Goal: Task Accomplishment & Management: Use online tool/utility

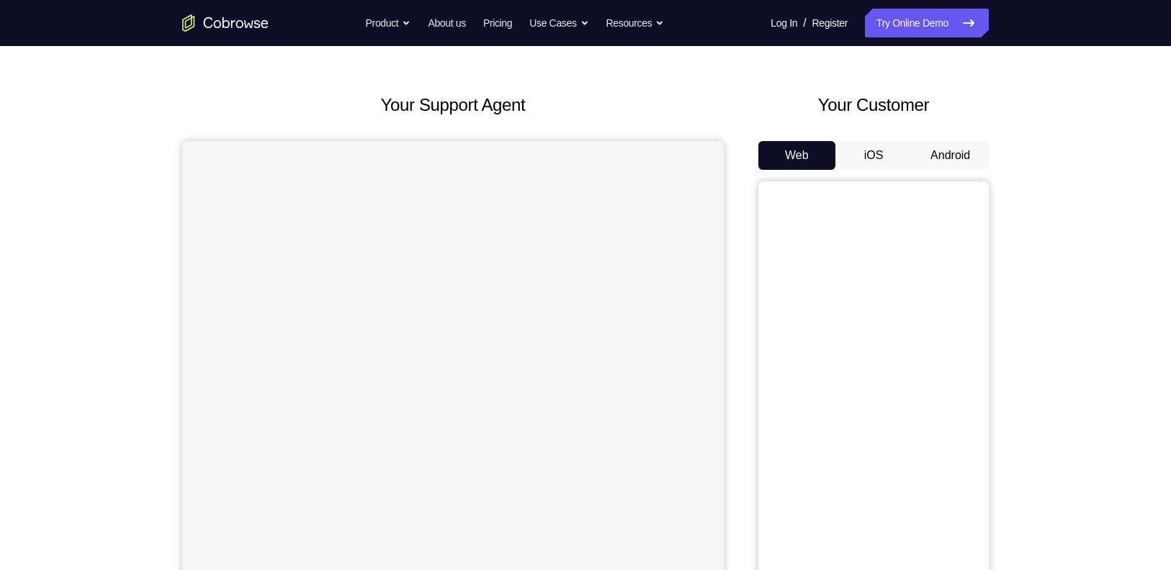
click at [960, 153] on button "Android" at bounding box center [950, 155] width 77 height 29
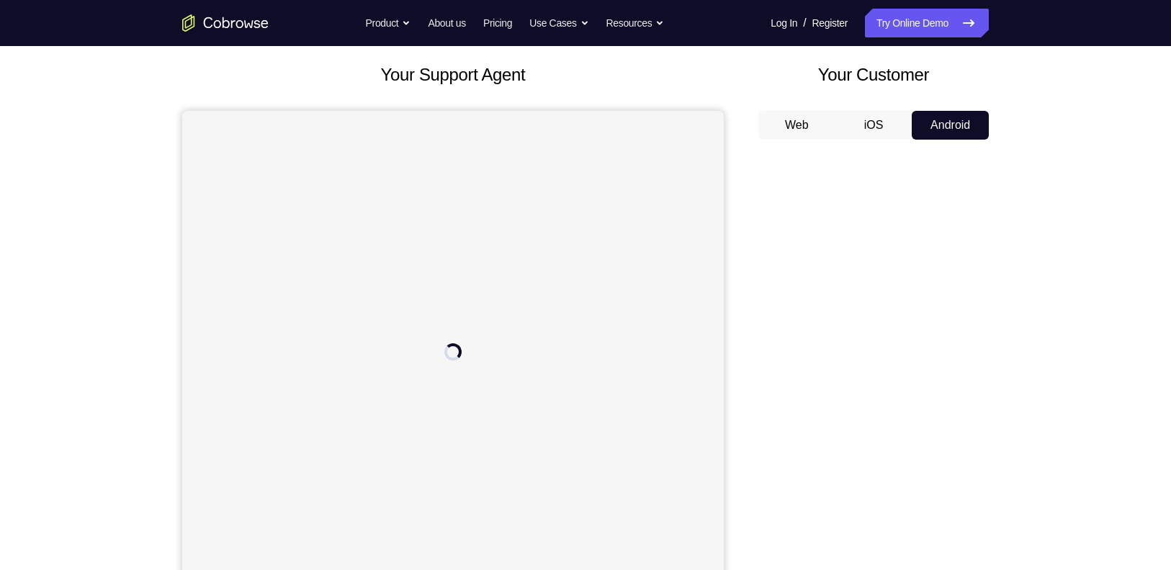
scroll to position [109, 0]
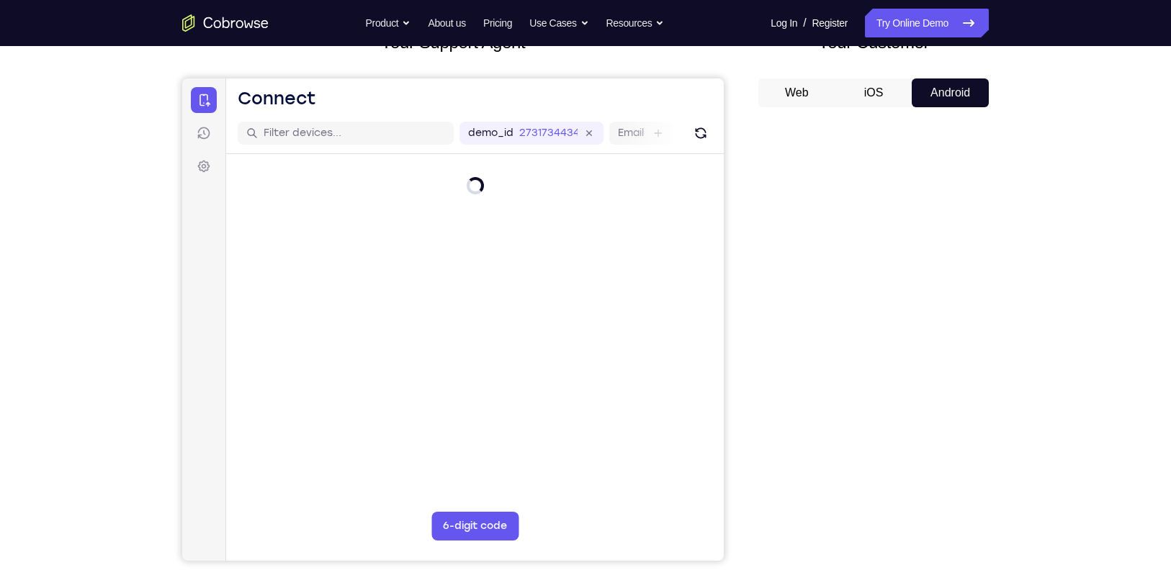
click at [1081, 420] on div "Your Support Agent Your Customer Web iOS Android Next Steps We’d be happy to gi…" at bounding box center [585, 412] width 1171 height 950
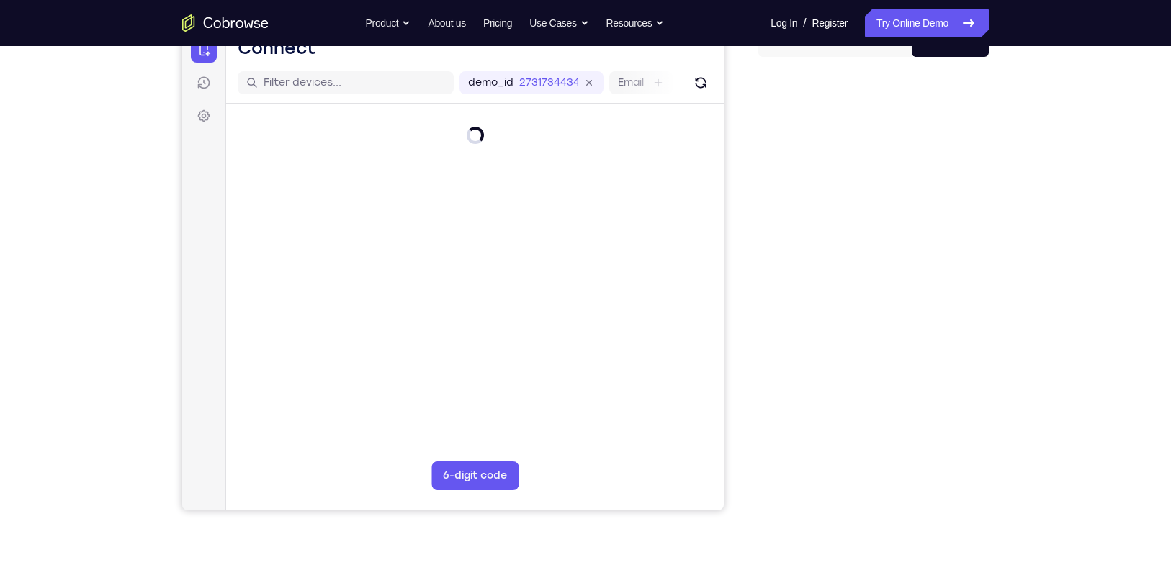
scroll to position [0, 0]
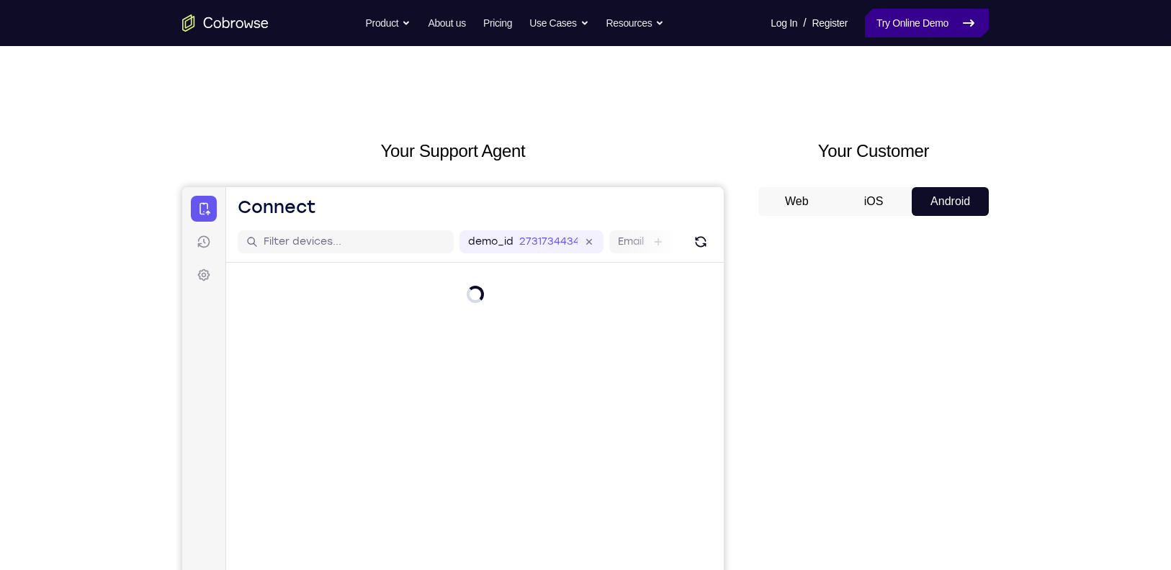
click at [920, 22] on link "Try Online Demo" at bounding box center [927, 23] width 124 height 29
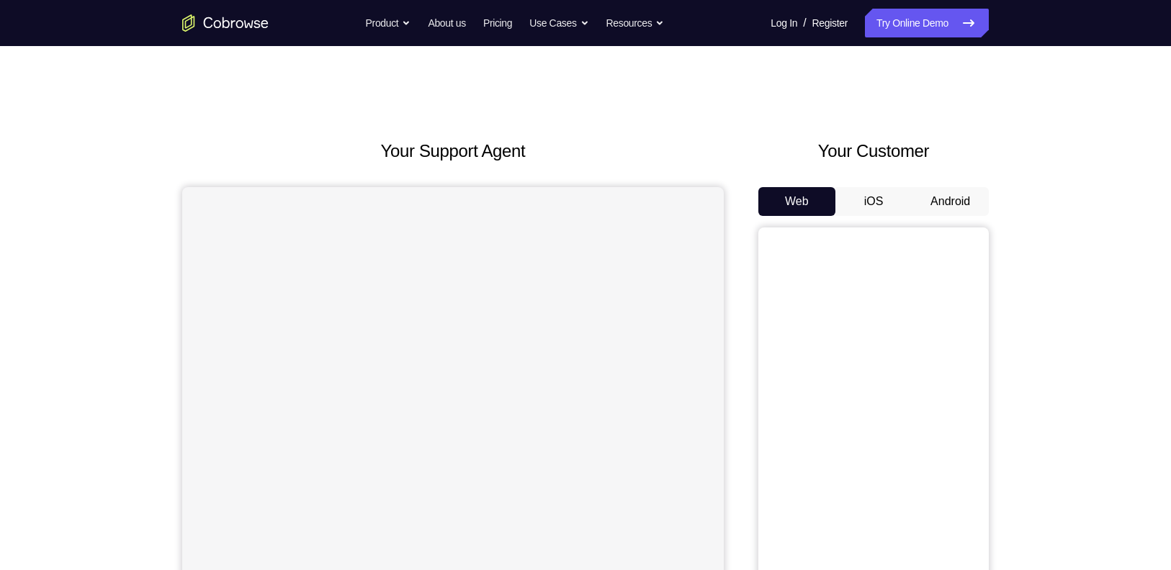
scroll to position [61, 0]
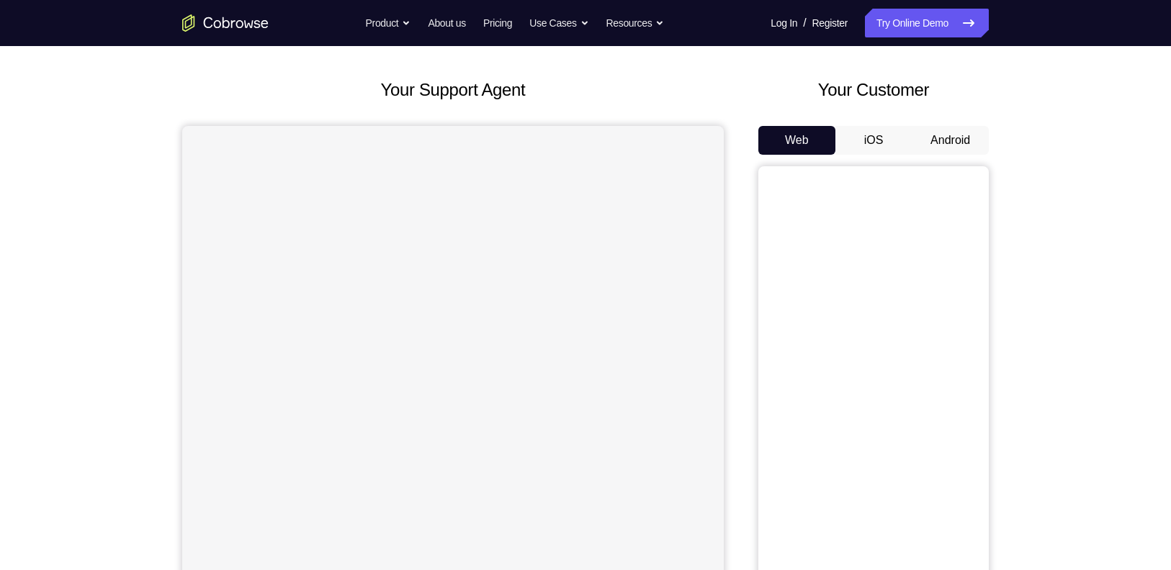
click at [958, 145] on button "Android" at bounding box center [950, 140] width 77 height 29
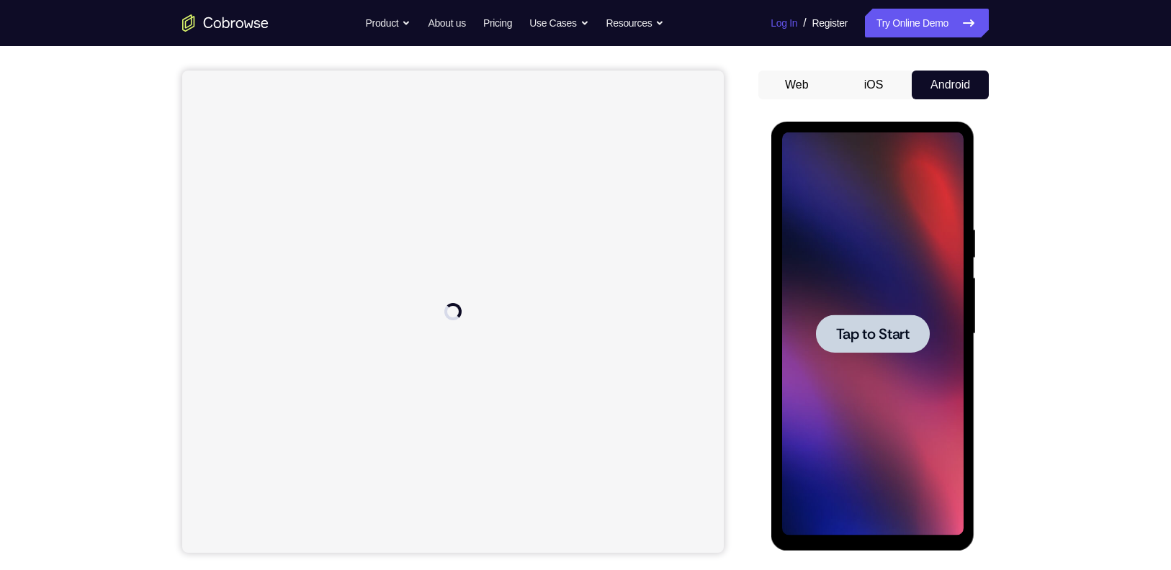
scroll to position [0, 0]
click at [855, 321] on div at bounding box center [872, 334] width 114 height 38
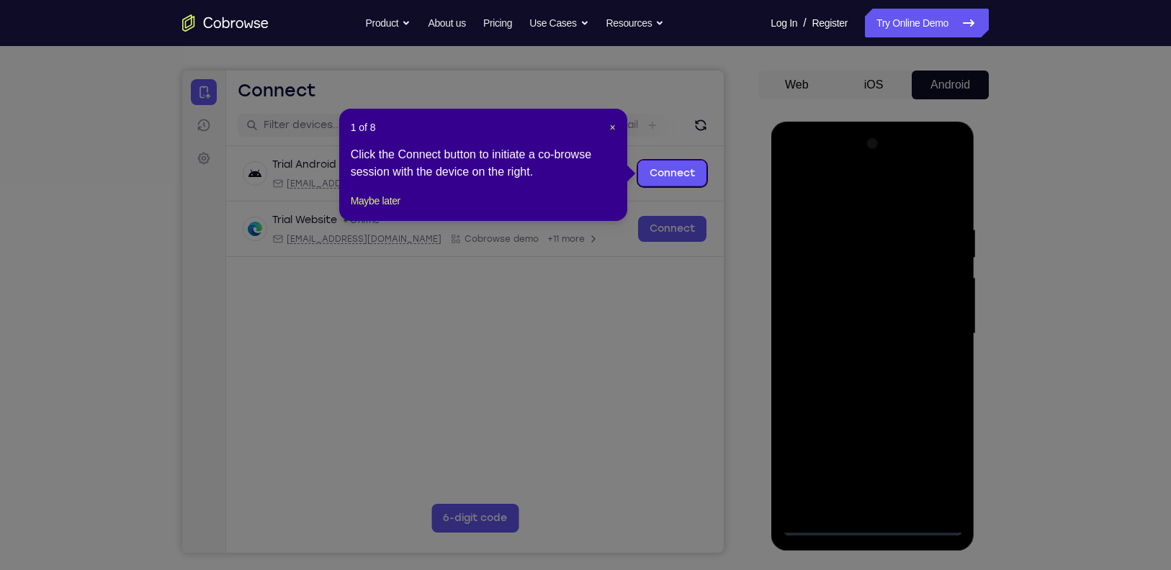
click at [874, 527] on icon at bounding box center [592, 285] width 1185 height 570
click at [377, 210] on button "Maybe later" at bounding box center [376, 200] width 50 height 17
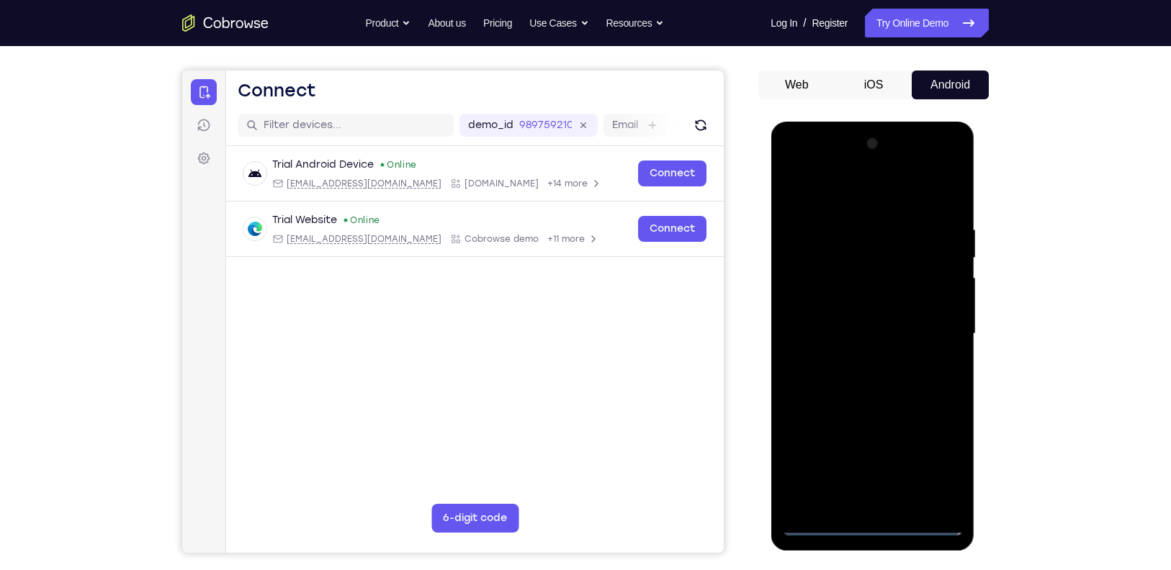
click at [864, 514] on div at bounding box center [871, 333] width 181 height 403
click at [870, 523] on div at bounding box center [871, 333] width 181 height 403
click at [957, 458] on div at bounding box center [871, 333] width 181 height 403
click at [933, 455] on div at bounding box center [871, 333] width 181 height 403
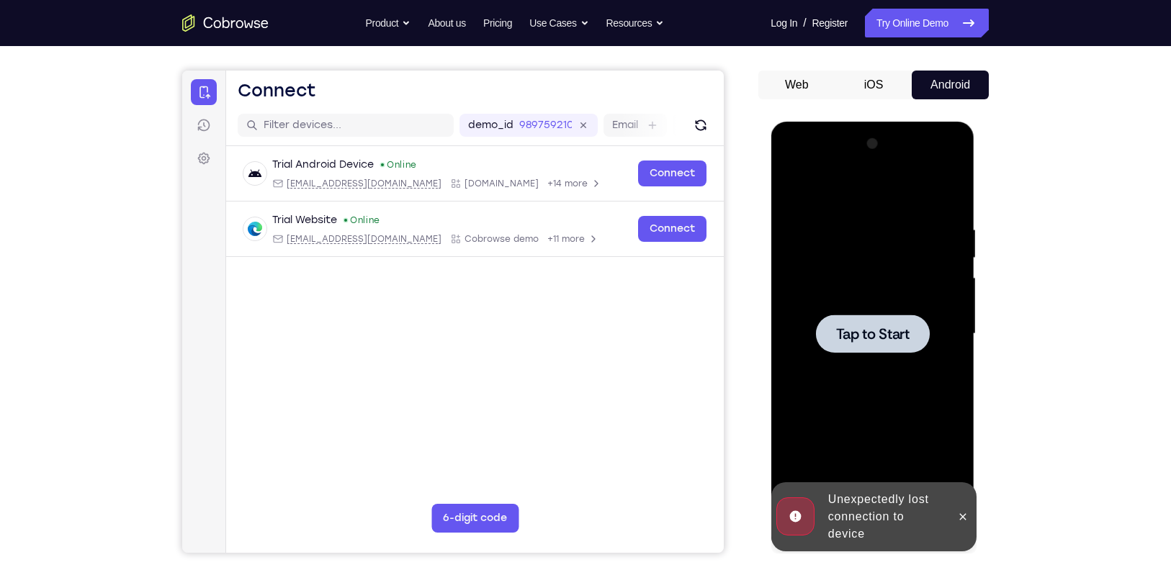
click at [903, 341] on span "Tap to Start" at bounding box center [871, 334] width 73 height 14
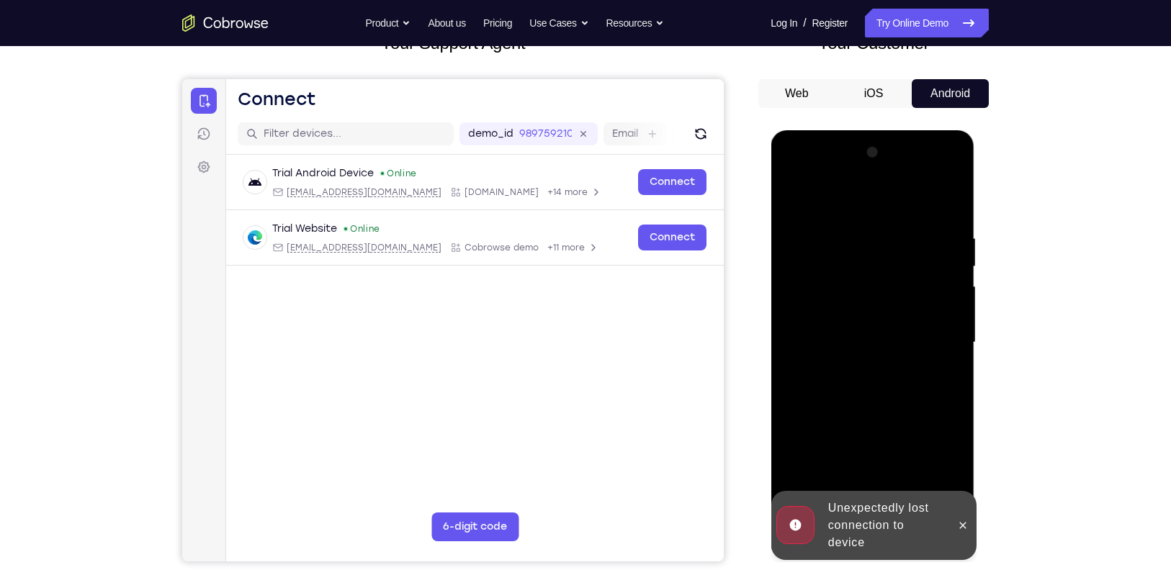
scroll to position [107, 0]
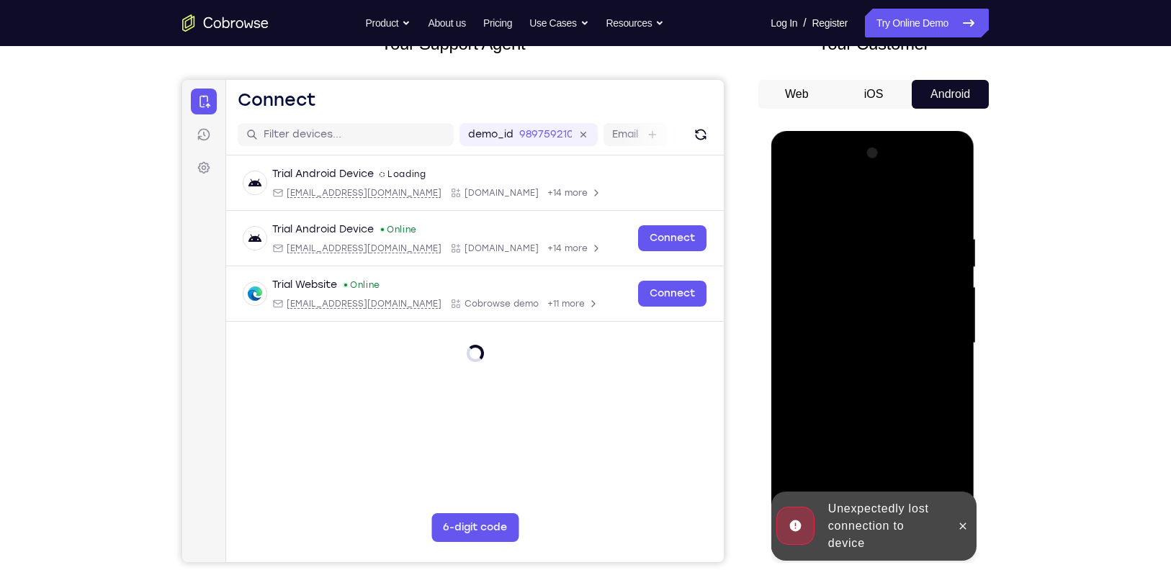
click at [1022, 438] on div "Your Support Agent Your Customer Web iOS Android Next Steps We’d be happy to gi…" at bounding box center [586, 414] width 922 height 950
click at [962, 529] on icon at bounding box center [962, 527] width 12 height 12
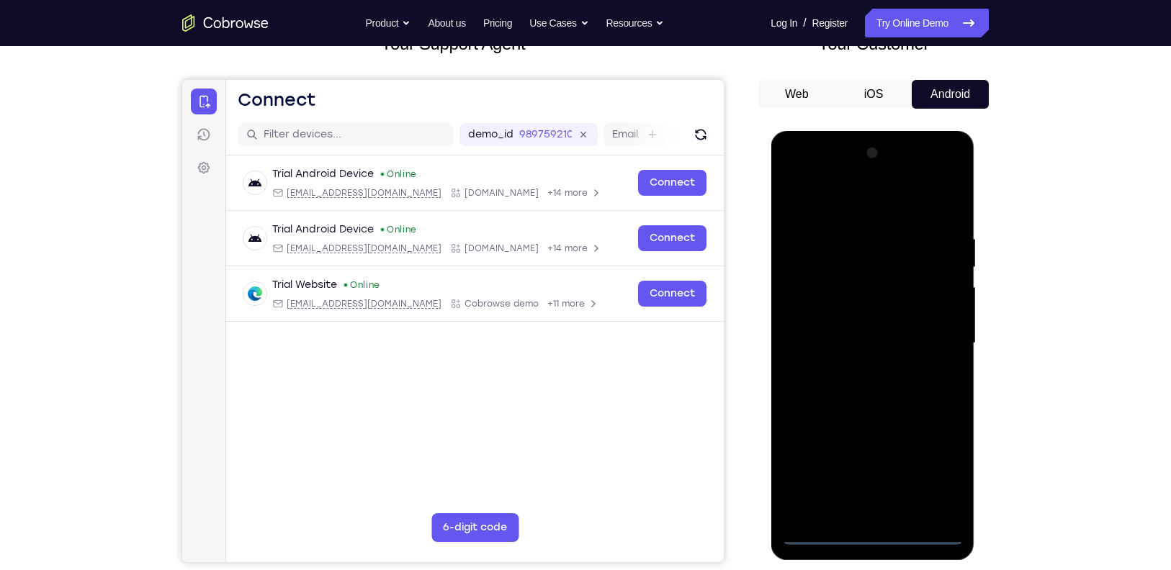
click at [868, 531] on div at bounding box center [871, 343] width 181 height 403
click at [937, 471] on div at bounding box center [871, 343] width 181 height 403
click at [827, 199] on div at bounding box center [871, 343] width 181 height 403
click at [930, 332] on div at bounding box center [871, 343] width 181 height 403
click at [857, 366] on div at bounding box center [871, 343] width 181 height 403
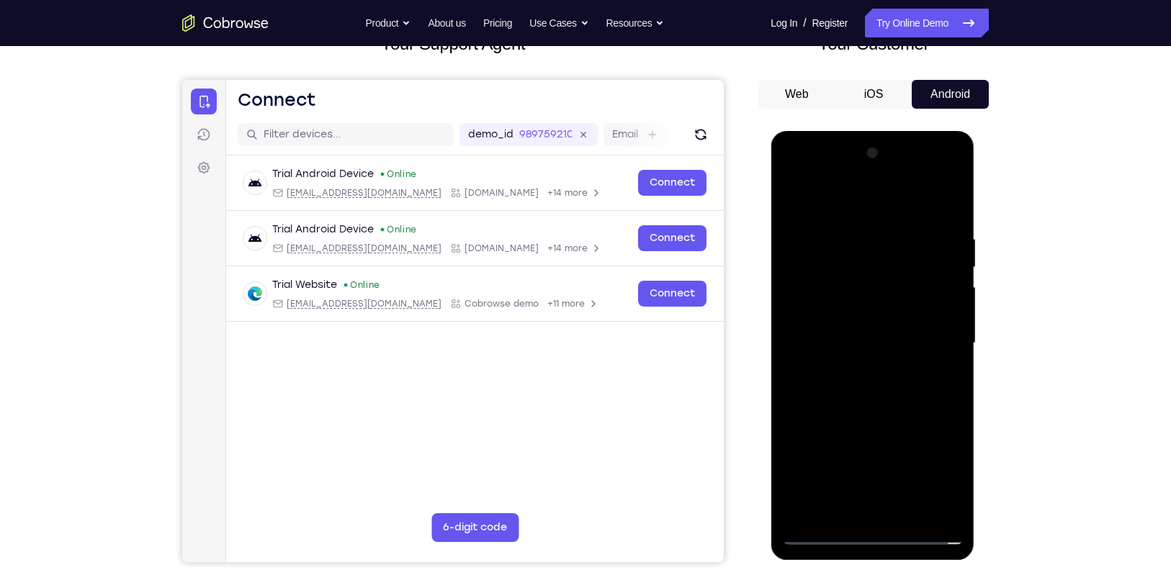
click at [858, 332] on div at bounding box center [871, 343] width 181 height 403
click at [854, 305] on div at bounding box center [871, 343] width 181 height 403
click at [903, 333] on div at bounding box center [871, 343] width 181 height 403
click at [903, 339] on div at bounding box center [871, 343] width 181 height 403
click at [893, 386] on div at bounding box center [871, 343] width 181 height 403
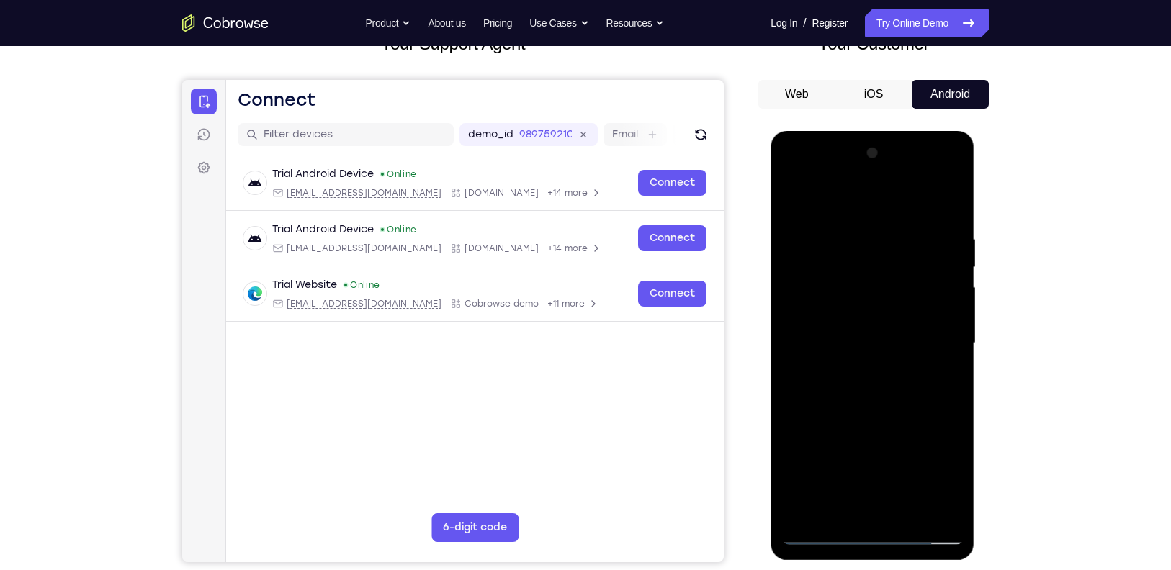
click at [893, 386] on div at bounding box center [871, 343] width 181 height 403
click at [888, 403] on div at bounding box center [871, 343] width 181 height 403
click at [855, 236] on div at bounding box center [871, 343] width 181 height 403
click at [950, 318] on div at bounding box center [871, 343] width 181 height 403
click at [953, 293] on div at bounding box center [871, 343] width 181 height 403
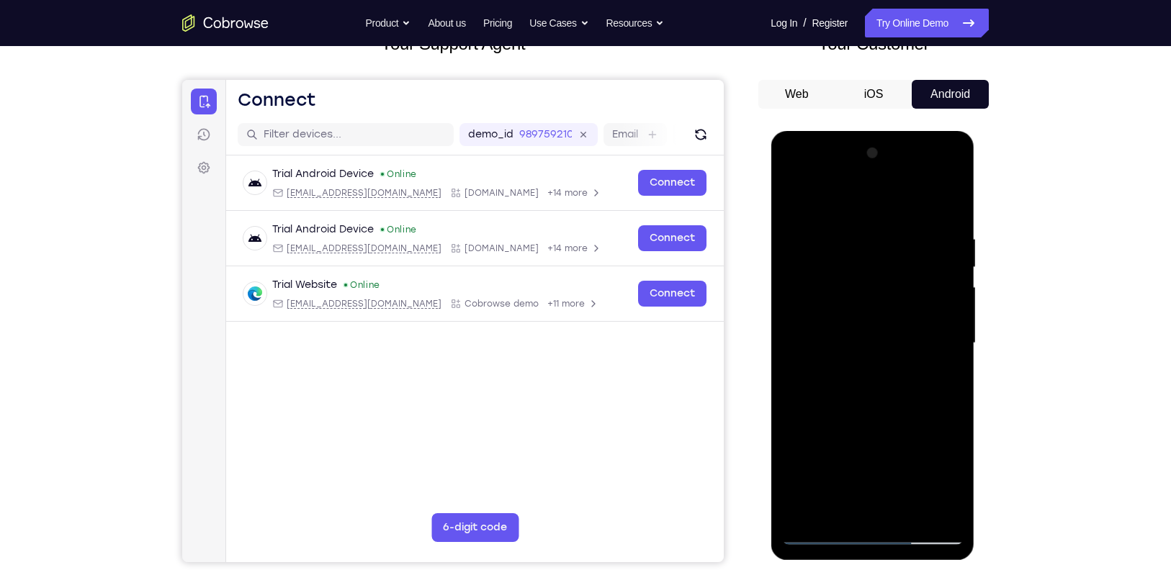
click at [953, 292] on div at bounding box center [871, 343] width 181 height 403
click at [945, 205] on div at bounding box center [871, 343] width 181 height 403
click at [948, 198] on div at bounding box center [871, 343] width 181 height 403
click at [906, 510] on div at bounding box center [871, 343] width 181 height 403
click at [874, 417] on div at bounding box center [871, 343] width 181 height 403
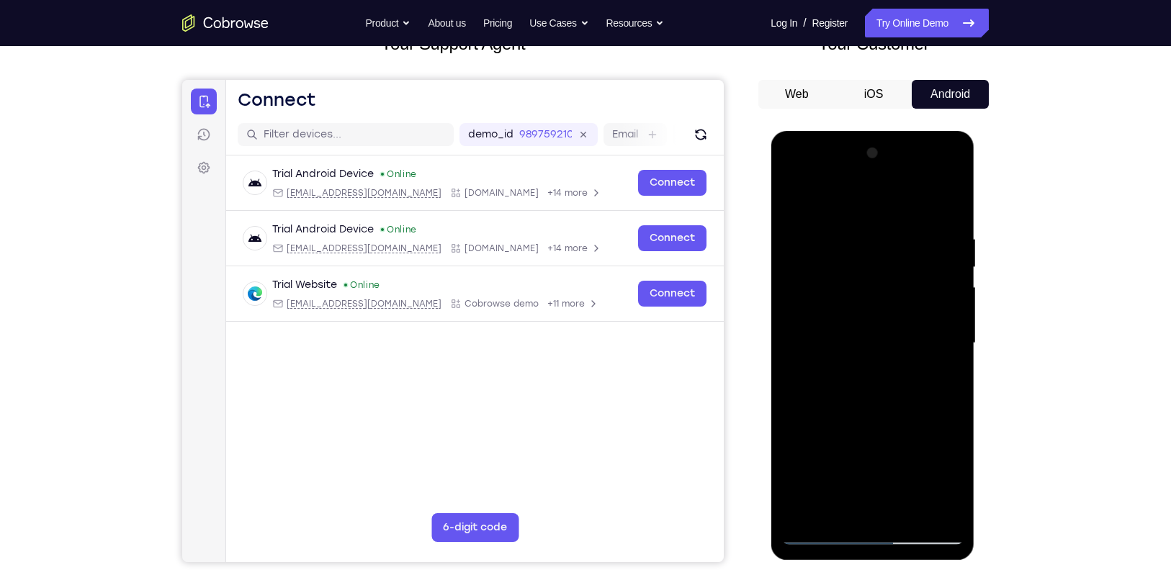
click at [886, 351] on div at bounding box center [871, 343] width 181 height 403
click at [791, 202] on div at bounding box center [871, 343] width 181 height 403
click at [868, 315] on div at bounding box center [871, 343] width 181 height 403
click at [791, 202] on div at bounding box center [871, 343] width 181 height 403
click at [843, 385] on div at bounding box center [871, 343] width 181 height 403
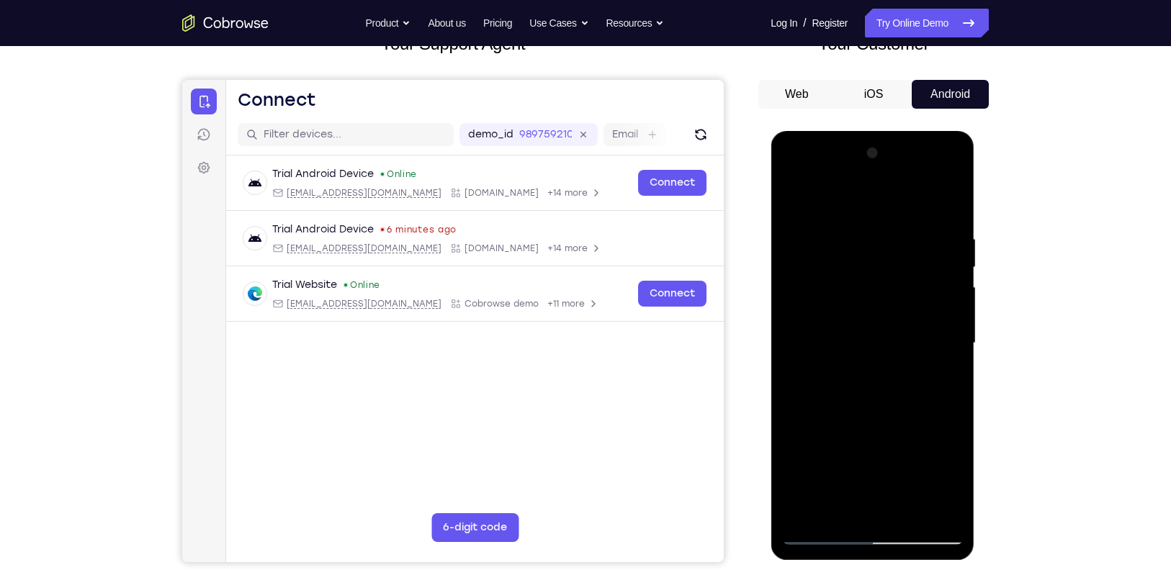
click at [793, 197] on div at bounding box center [871, 343] width 181 height 403
click at [895, 388] on div at bounding box center [871, 343] width 181 height 403
click at [841, 505] on div at bounding box center [871, 343] width 181 height 403
click at [832, 503] on div at bounding box center [871, 343] width 181 height 403
click at [910, 444] on div at bounding box center [871, 343] width 181 height 403
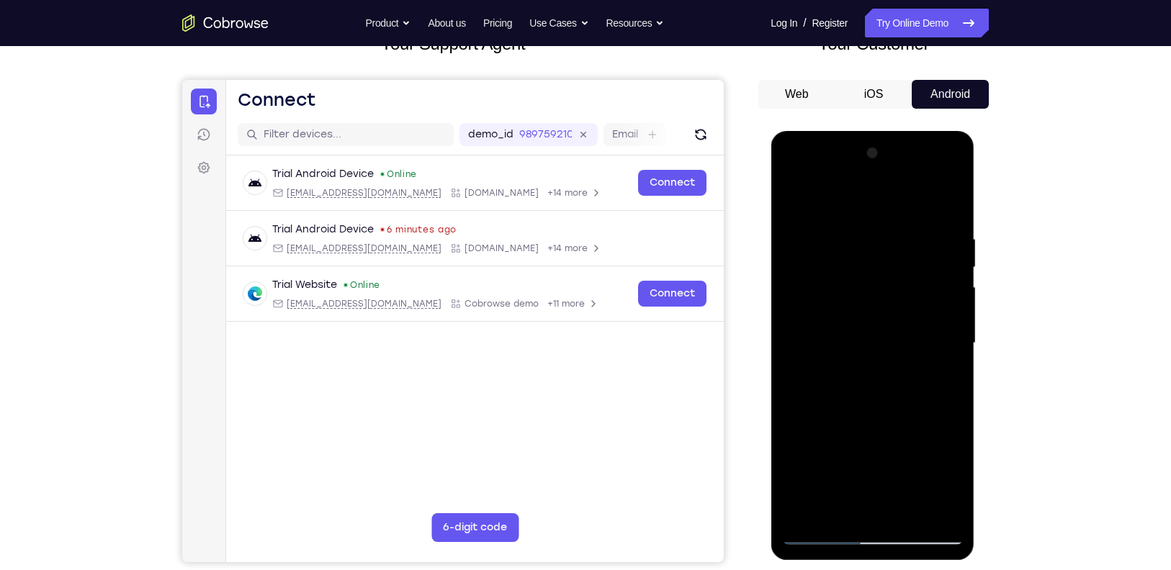
click at [910, 444] on div at bounding box center [871, 343] width 181 height 403
click at [943, 362] on div at bounding box center [871, 343] width 181 height 403
click at [788, 199] on div at bounding box center [871, 343] width 181 height 403
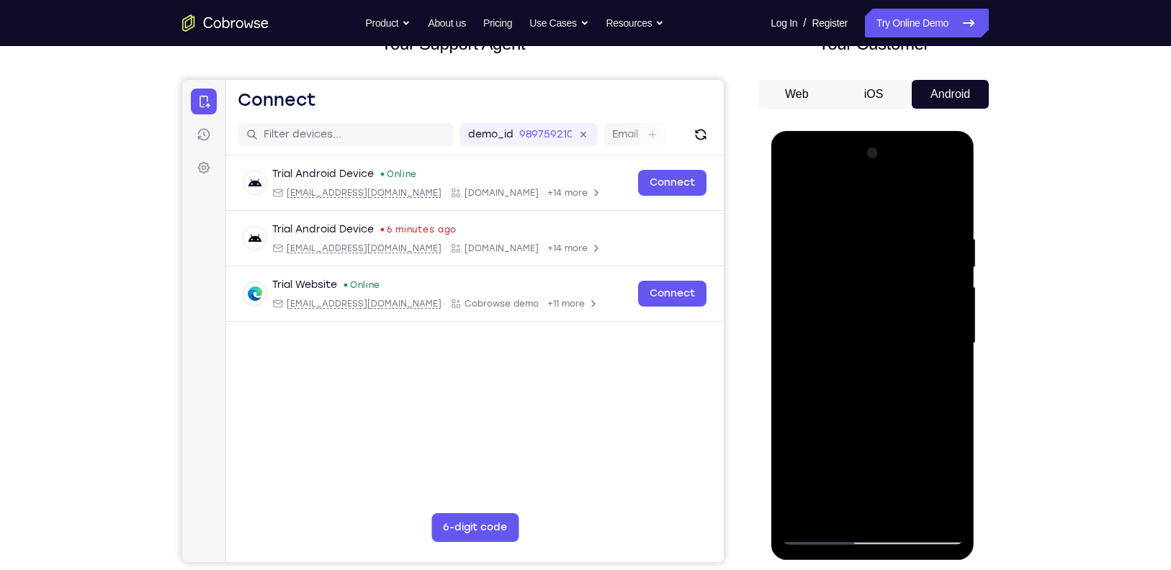
click at [903, 325] on div at bounding box center [871, 343] width 181 height 403
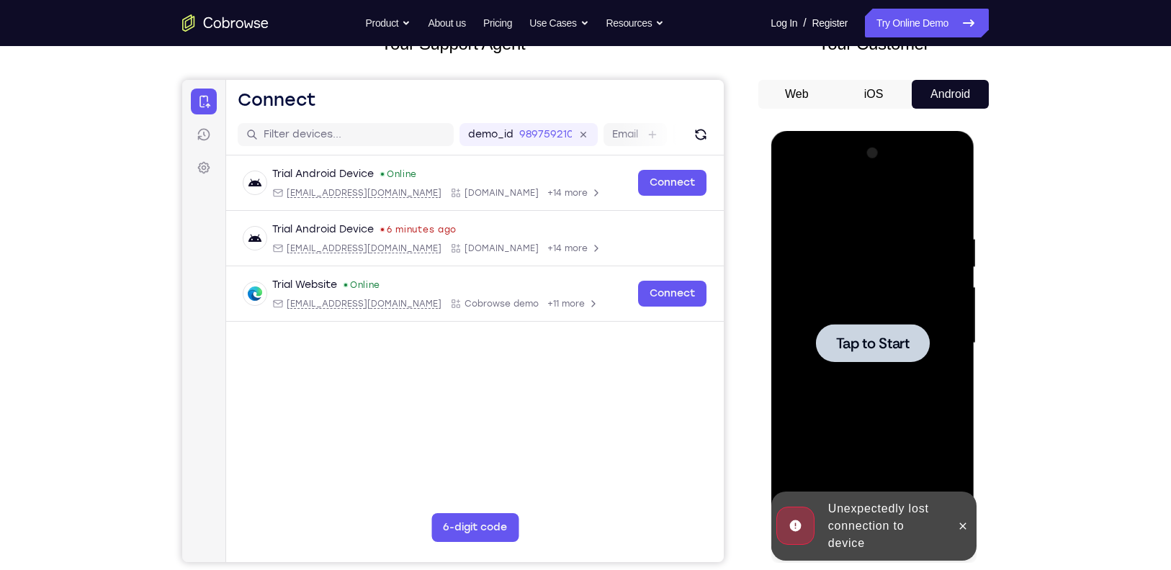
click at [862, 318] on div at bounding box center [871, 343] width 181 height 403
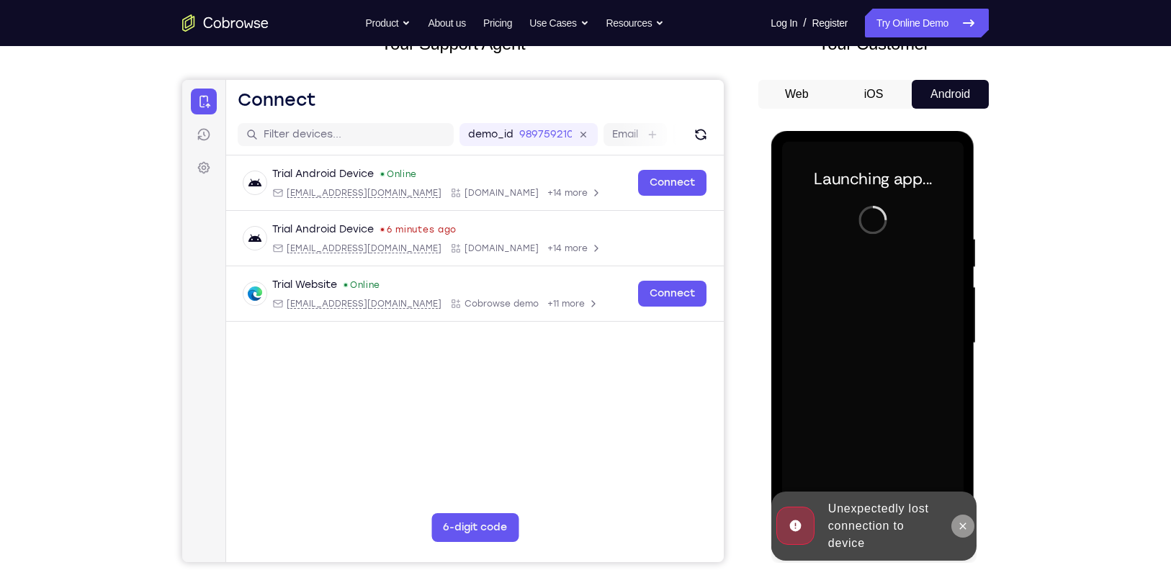
click at [957, 525] on icon at bounding box center [962, 527] width 12 height 12
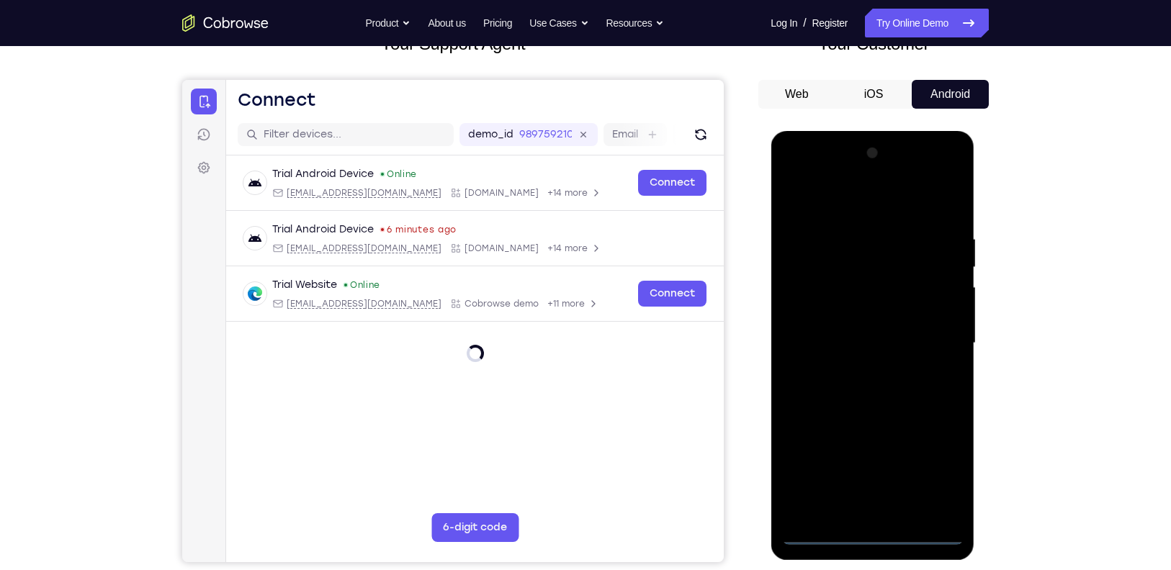
click at [870, 530] on div at bounding box center [871, 343] width 181 height 403
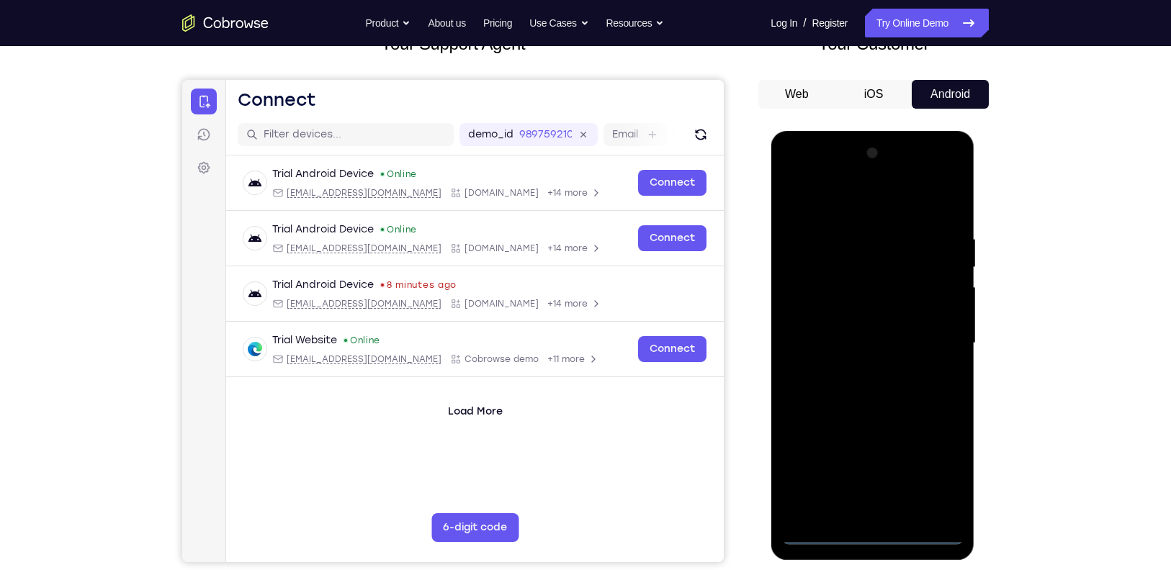
click at [935, 466] on div at bounding box center [871, 343] width 181 height 403
click at [813, 207] on div at bounding box center [871, 343] width 181 height 403
click at [935, 343] on div at bounding box center [871, 343] width 181 height 403
click at [860, 368] on div at bounding box center [871, 343] width 181 height 403
click at [870, 333] on div at bounding box center [871, 343] width 181 height 403
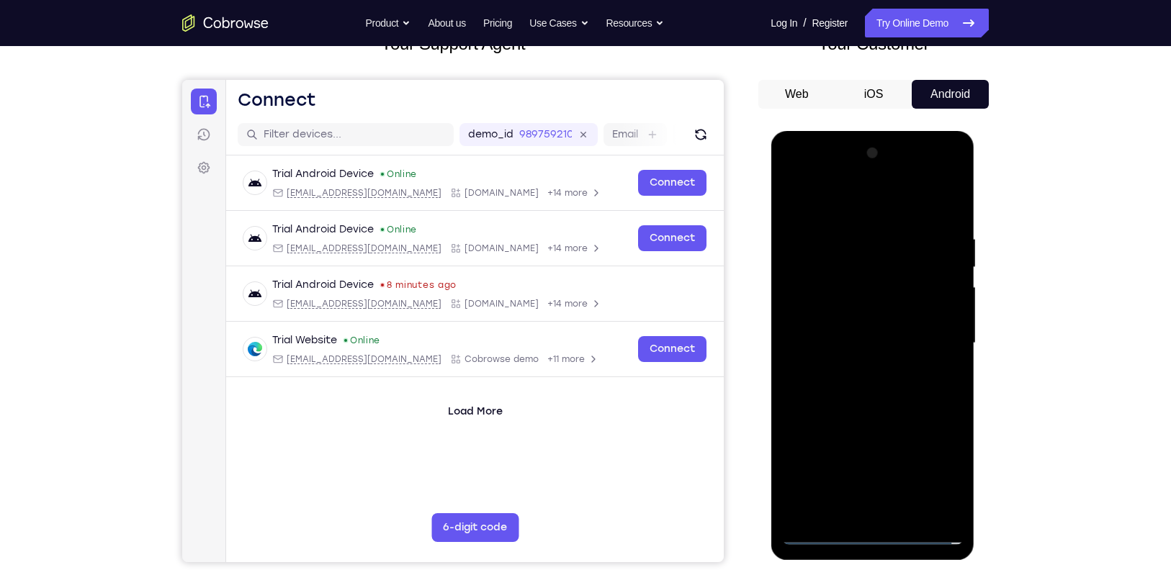
click at [870, 333] on div at bounding box center [871, 343] width 181 height 403
click at [834, 307] on div at bounding box center [871, 343] width 181 height 403
click at [870, 342] on div at bounding box center [871, 343] width 181 height 403
click at [897, 343] on div at bounding box center [871, 343] width 181 height 403
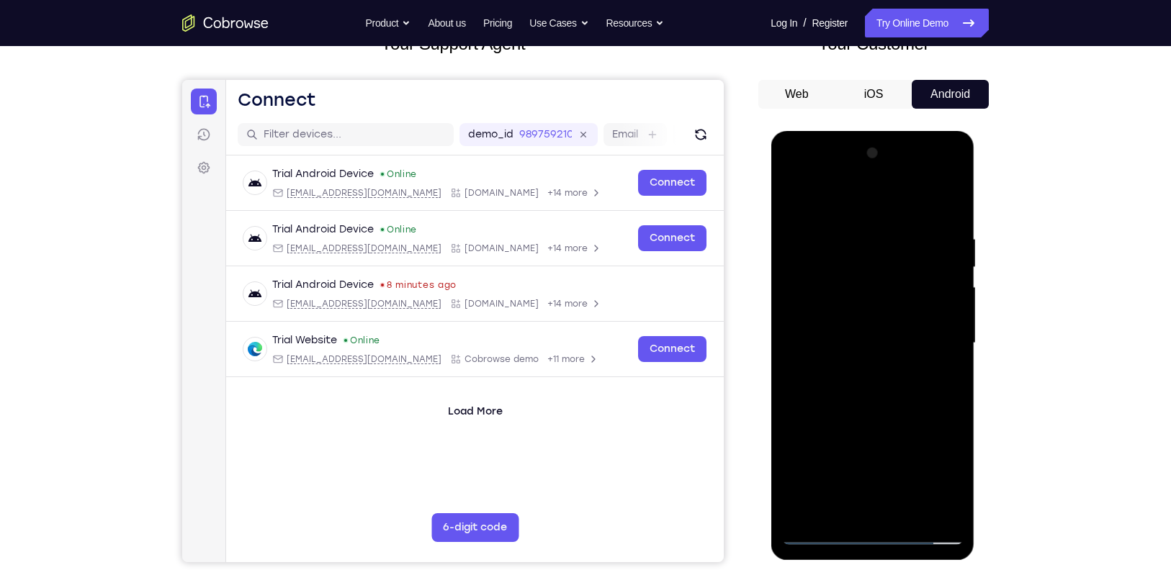
click at [902, 511] on div at bounding box center [871, 343] width 181 height 403
click at [880, 393] on div at bounding box center [871, 343] width 181 height 403
click at [903, 519] on div at bounding box center [871, 343] width 181 height 403
click at [873, 416] on div at bounding box center [871, 343] width 181 height 403
click at [881, 320] on div at bounding box center [871, 343] width 181 height 403
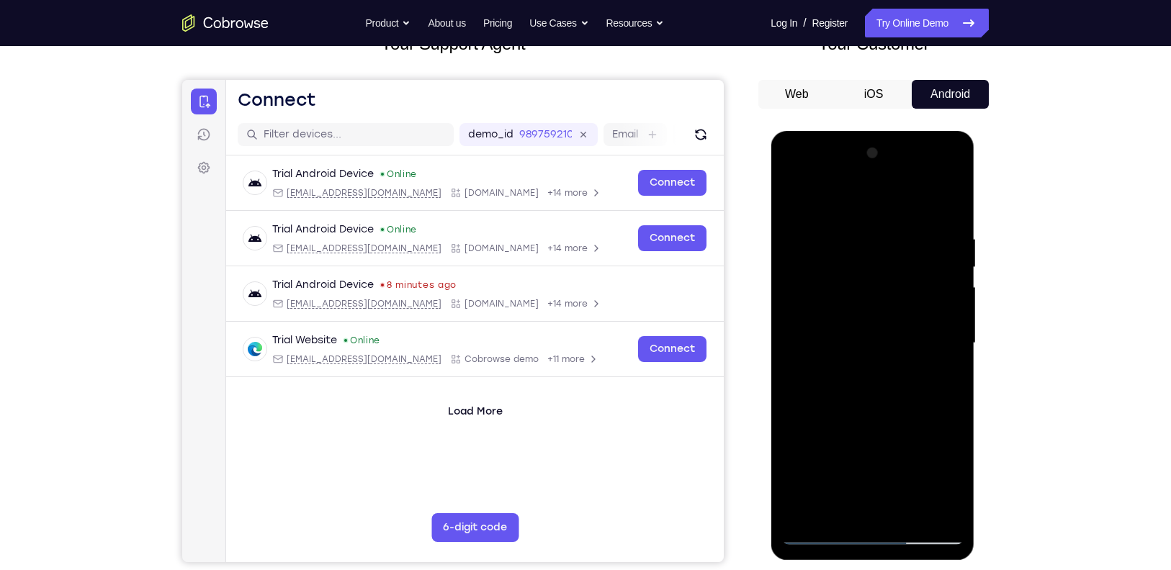
click at [793, 199] on div at bounding box center [871, 343] width 181 height 403
drag, startPoint x: 863, startPoint y: 389, endPoint x: 868, endPoint y: 332, distance: 57.1
click at [868, 332] on div at bounding box center [871, 343] width 181 height 403
drag, startPoint x: 868, startPoint y: 332, endPoint x: 867, endPoint y: 446, distance: 113.8
drag, startPoint x: 96, startPoint y: 315, endPoint x: 1053, endPoint y: 376, distance: 958.1
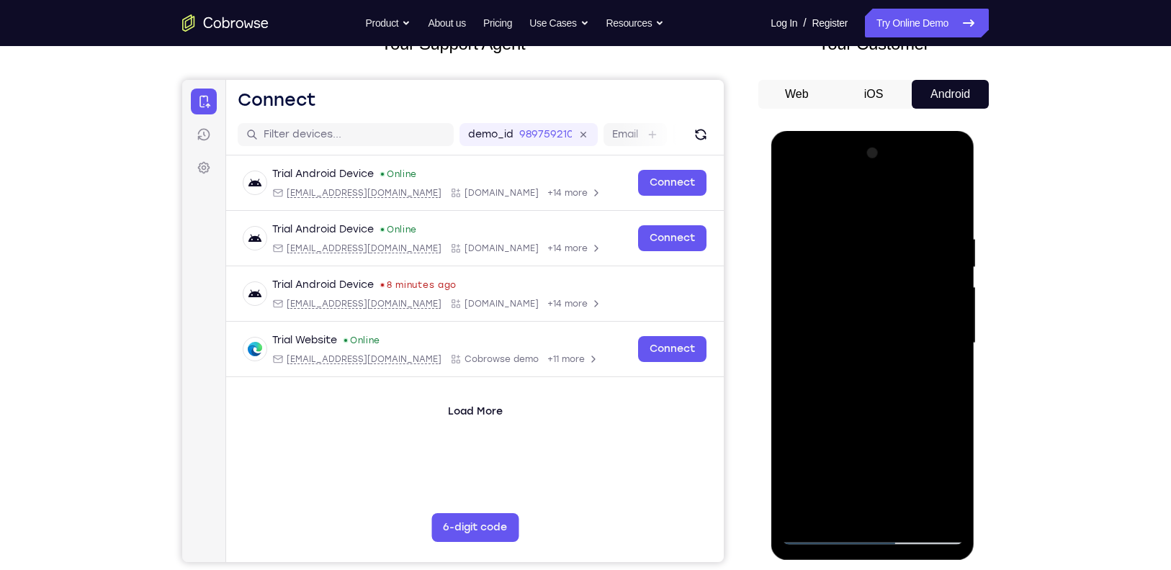
click at [1053, 376] on div "Your Support Agent Your Customer Web iOS Android Next Steps We’d be happy to gi…" at bounding box center [585, 414] width 1171 height 950
drag, startPoint x: 889, startPoint y: 396, endPoint x: 888, endPoint y: 521, distance: 125.3
click at [888, 521] on div at bounding box center [871, 343] width 181 height 403
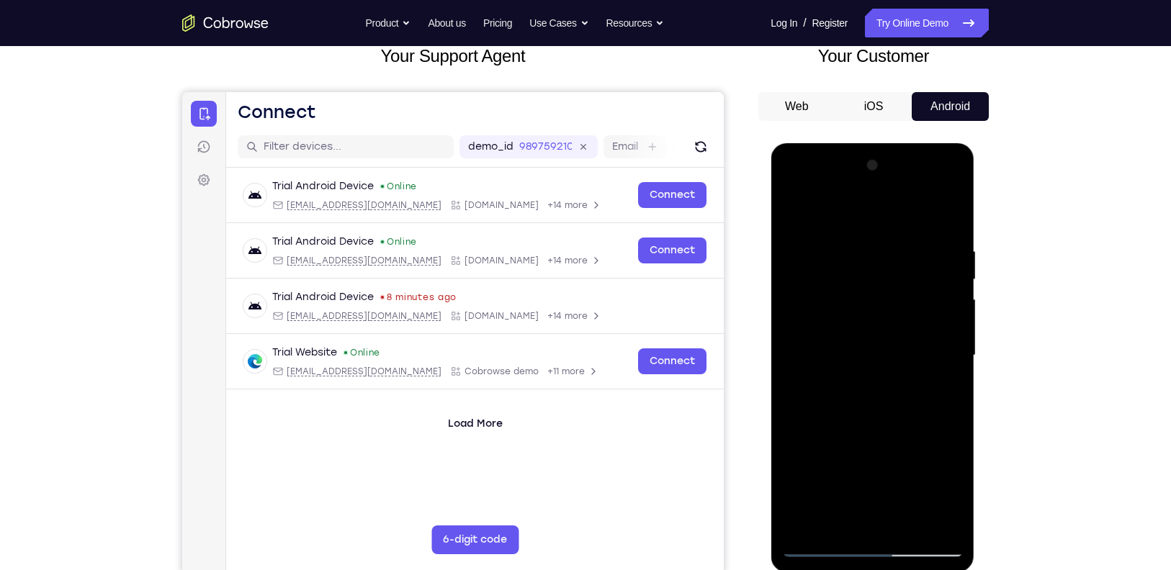
scroll to position [94, 0]
click at [878, 338] on div at bounding box center [871, 356] width 181 height 403
click at [791, 213] on div at bounding box center [871, 356] width 181 height 403
drag, startPoint x: 872, startPoint y: 432, endPoint x: 885, endPoint y: 330, distance: 102.3
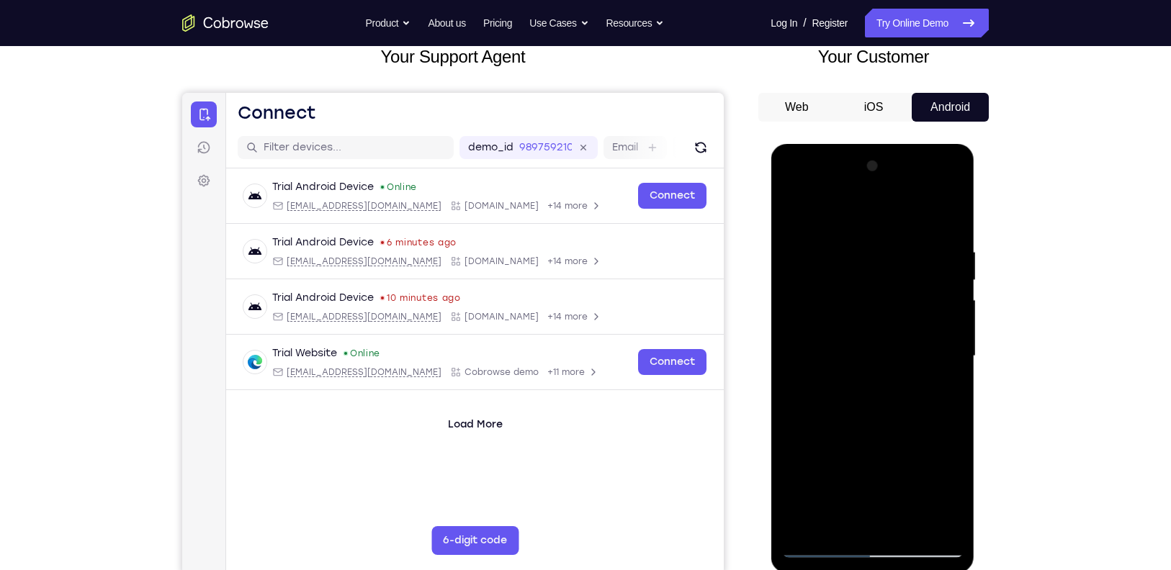
click at [885, 330] on div at bounding box center [871, 356] width 181 height 403
click at [792, 394] on div at bounding box center [871, 356] width 181 height 403
click at [953, 289] on div at bounding box center [871, 356] width 181 height 403
drag, startPoint x: 909, startPoint y: 415, endPoint x: 922, endPoint y: 255, distance: 161.1
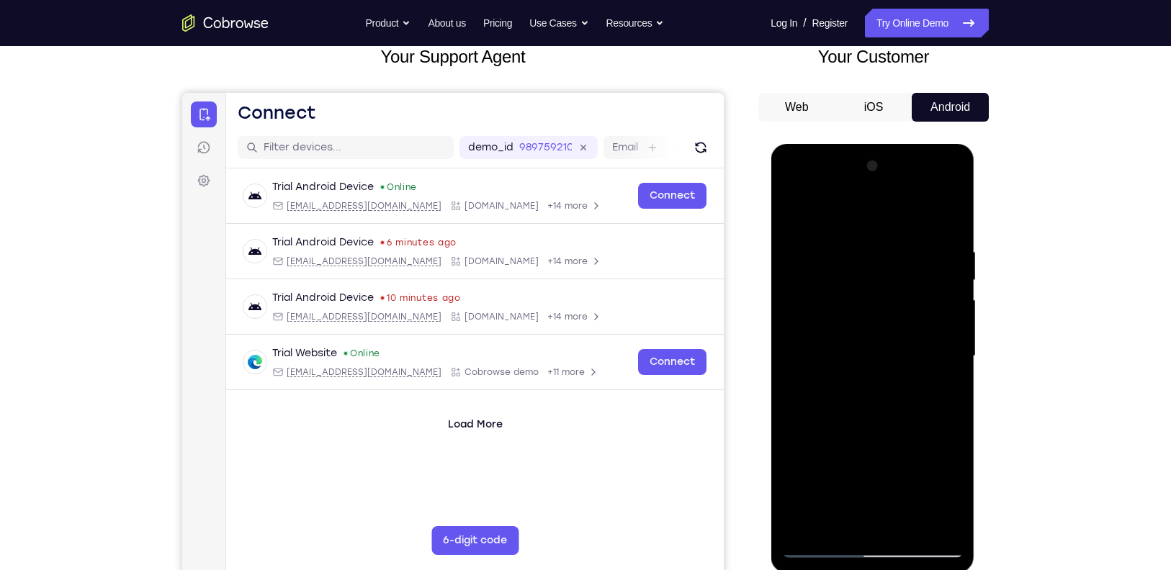
click at [922, 255] on div at bounding box center [871, 356] width 181 height 403
drag, startPoint x: 899, startPoint y: 436, endPoint x: 910, endPoint y: 337, distance: 99.9
click at [910, 337] on div at bounding box center [871, 356] width 181 height 403
drag, startPoint x: 910, startPoint y: 337, endPoint x: 916, endPoint y: 428, distance: 91.6
click at [916, 428] on div at bounding box center [871, 356] width 181 height 403
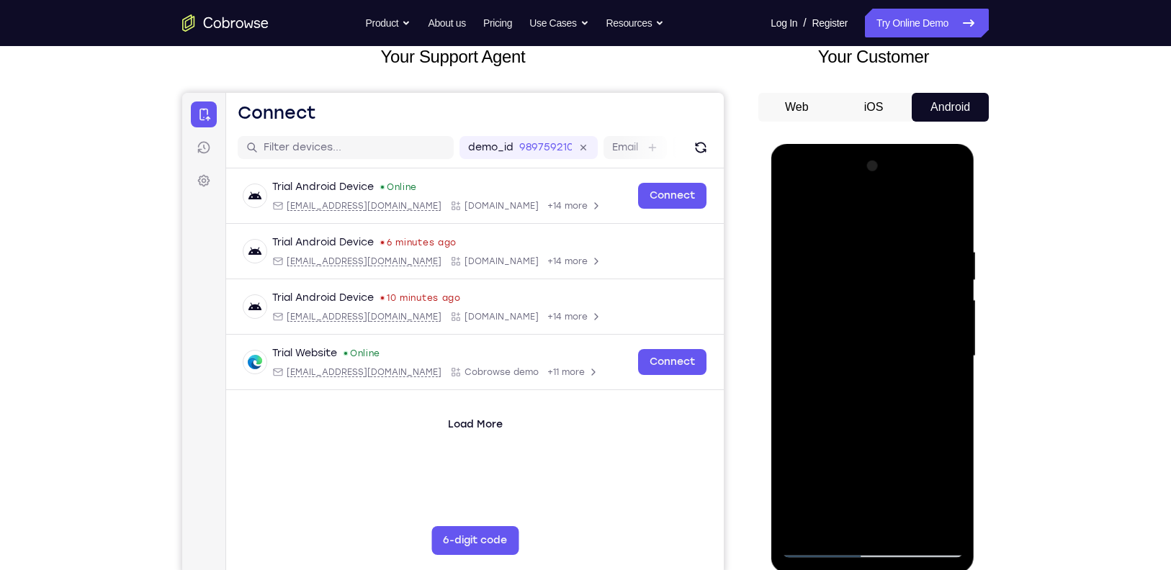
drag, startPoint x: 894, startPoint y: 354, endPoint x: 867, endPoint y: 242, distance: 115.6
click at [867, 242] on div at bounding box center [871, 356] width 181 height 403
drag, startPoint x: 931, startPoint y: 454, endPoint x: 902, endPoint y: 325, distance: 132.1
click at [902, 325] on div at bounding box center [871, 356] width 181 height 403
drag, startPoint x: 882, startPoint y: 429, endPoint x: 862, endPoint y: 332, distance: 99.3
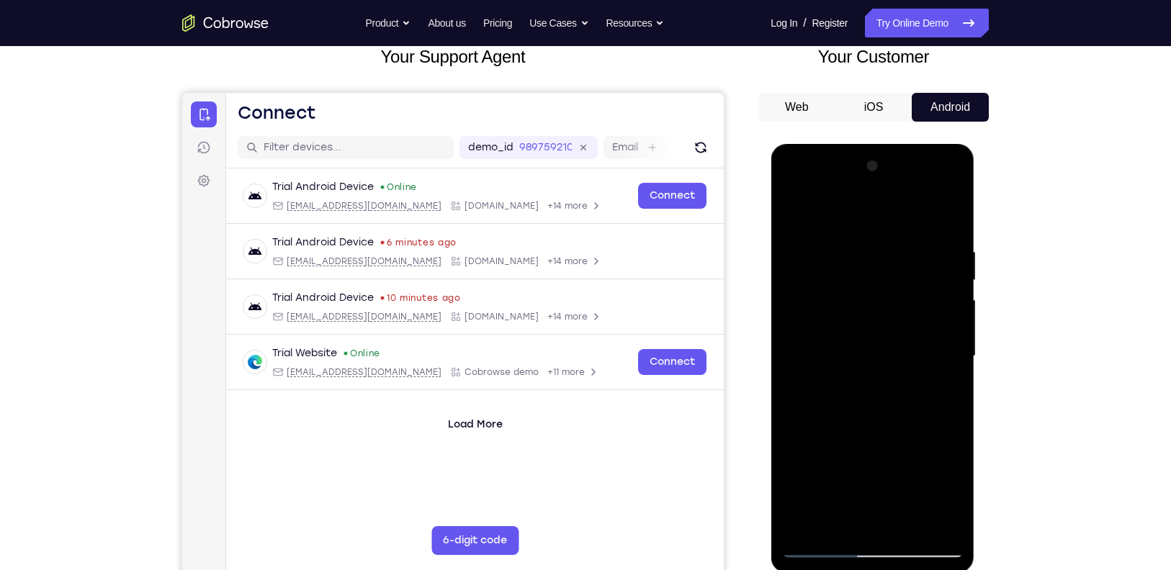
click at [862, 332] on div at bounding box center [871, 356] width 181 height 403
drag, startPoint x: 907, startPoint y: 459, endPoint x: 893, endPoint y: 304, distance: 156.2
click at [893, 304] on div at bounding box center [871, 356] width 181 height 403
click at [910, 528] on div at bounding box center [871, 356] width 181 height 403
click at [905, 524] on div at bounding box center [871, 356] width 181 height 403
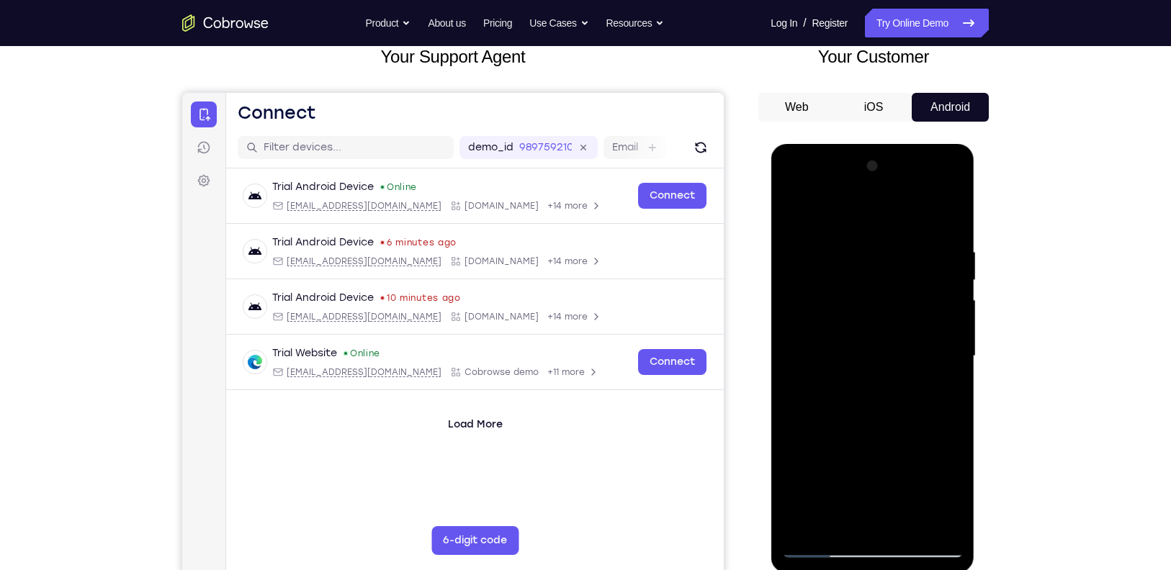
click at [909, 522] on div at bounding box center [871, 356] width 181 height 403
click at [904, 525] on div at bounding box center [871, 356] width 181 height 403
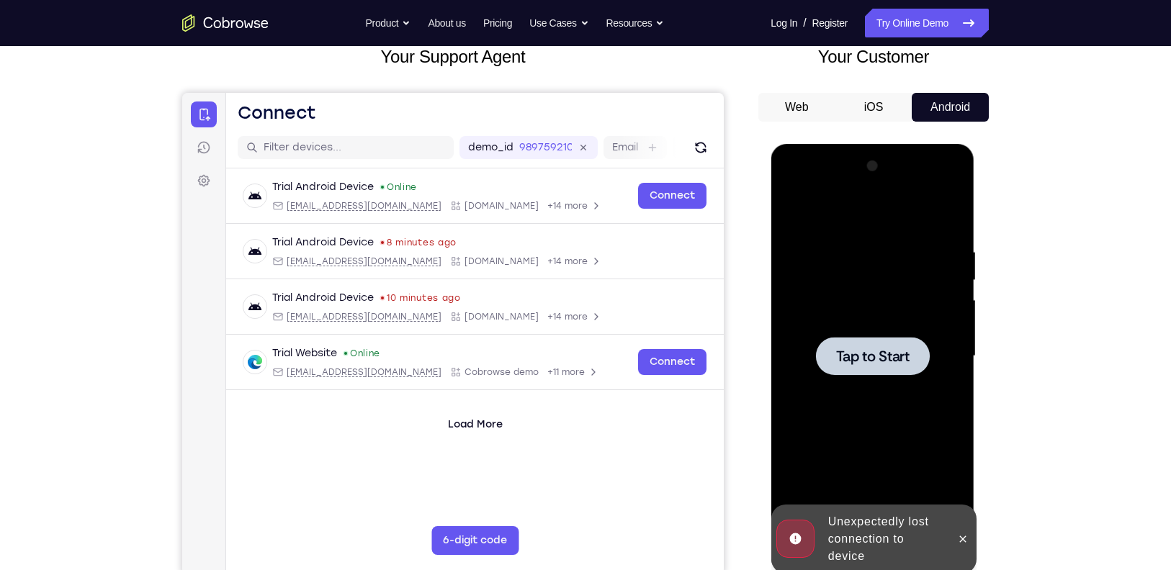
click at [904, 525] on div "Online web based iOS Simulators and Android Emulators. Run iPhone, iPad, Mobile…" at bounding box center [872, 360] width 205 height 432
click at [880, 391] on div at bounding box center [871, 356] width 181 height 403
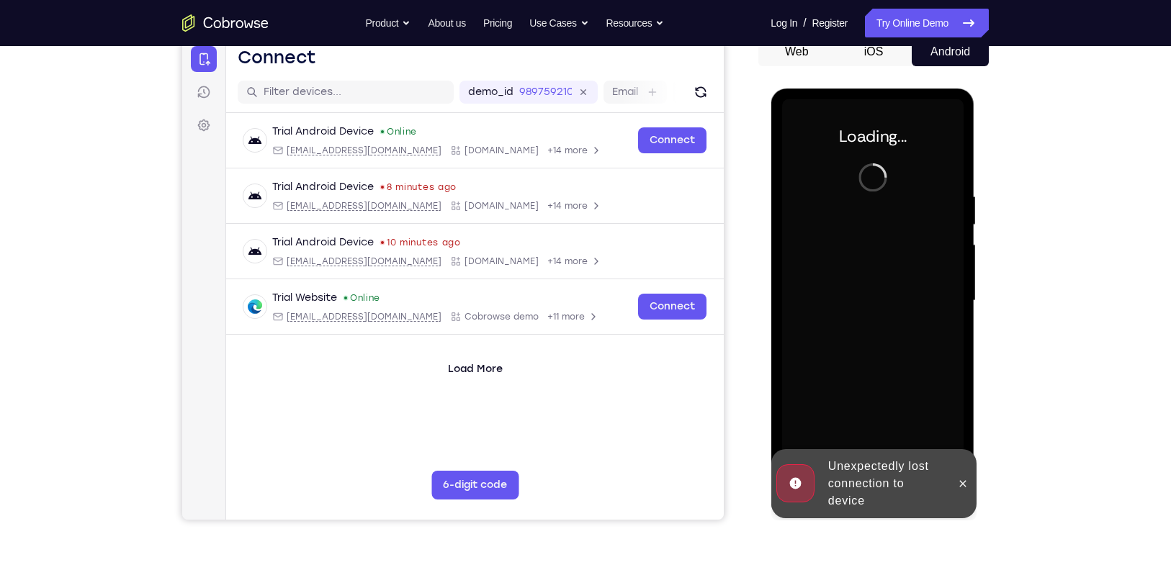
scroll to position [150, 0]
click at [961, 484] on icon at bounding box center [962, 483] width 6 height 6
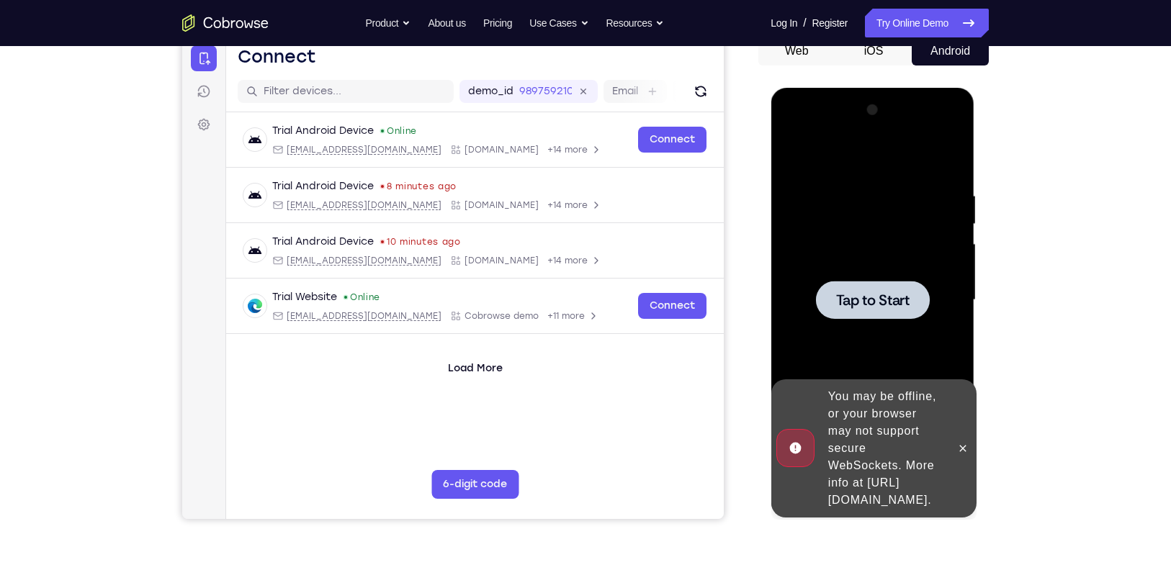
click at [888, 260] on div at bounding box center [871, 300] width 181 height 403
click at [960, 445] on icon at bounding box center [962, 448] width 6 height 6
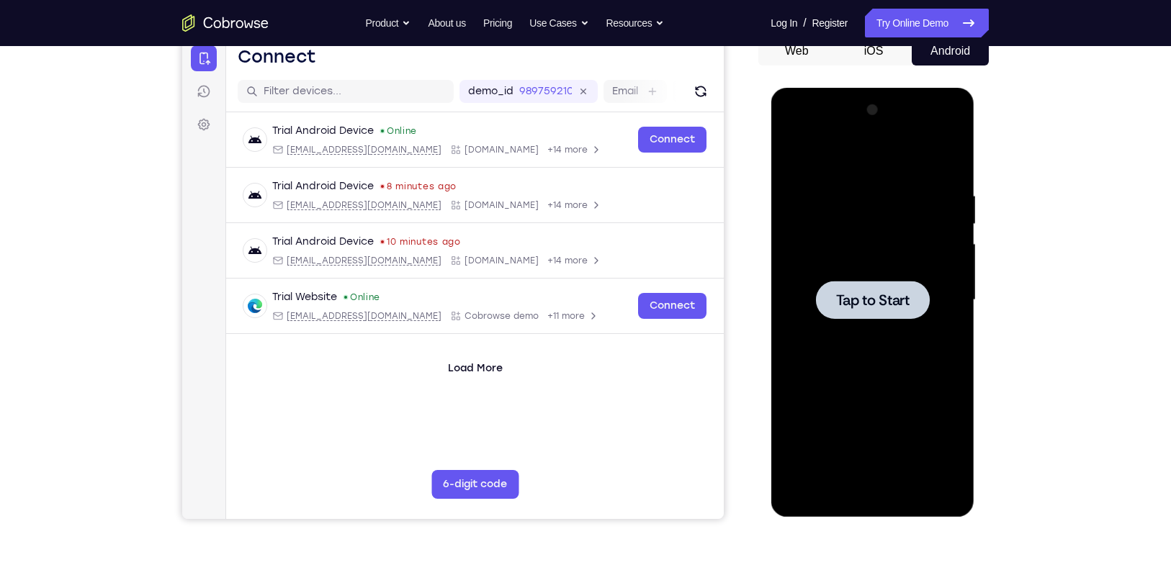
click at [874, 307] on span "Tap to Start" at bounding box center [871, 300] width 73 height 14
click at [912, 24] on link "Try Online Demo" at bounding box center [927, 23] width 124 height 29
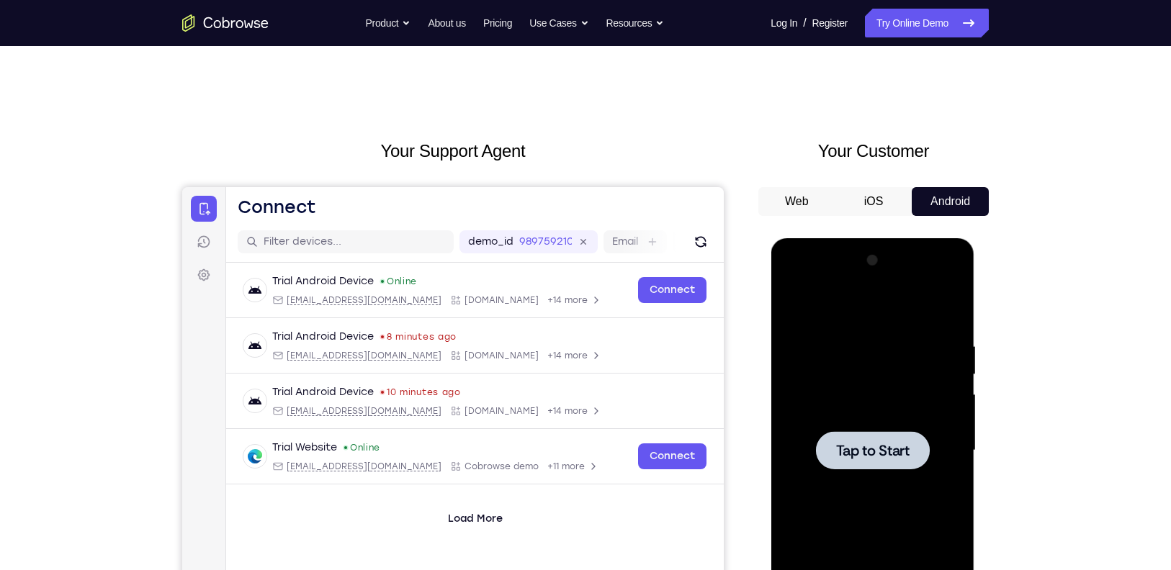
click at [832, 464] on div at bounding box center [872, 450] width 114 height 38
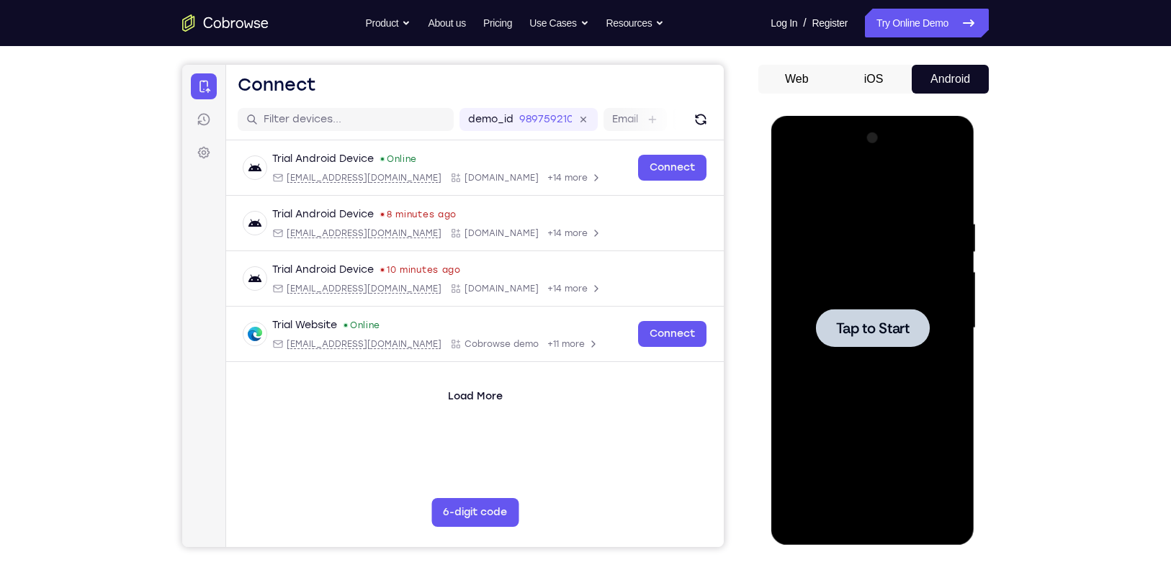
scroll to position [124, 0]
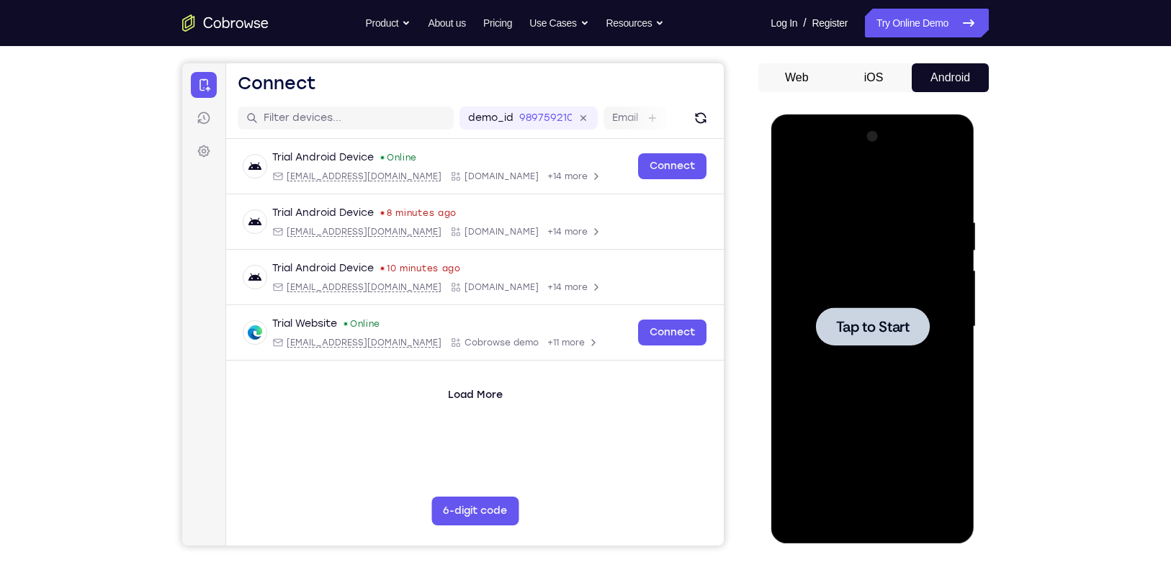
click at [847, 334] on span "Tap to Start" at bounding box center [871, 327] width 73 height 14
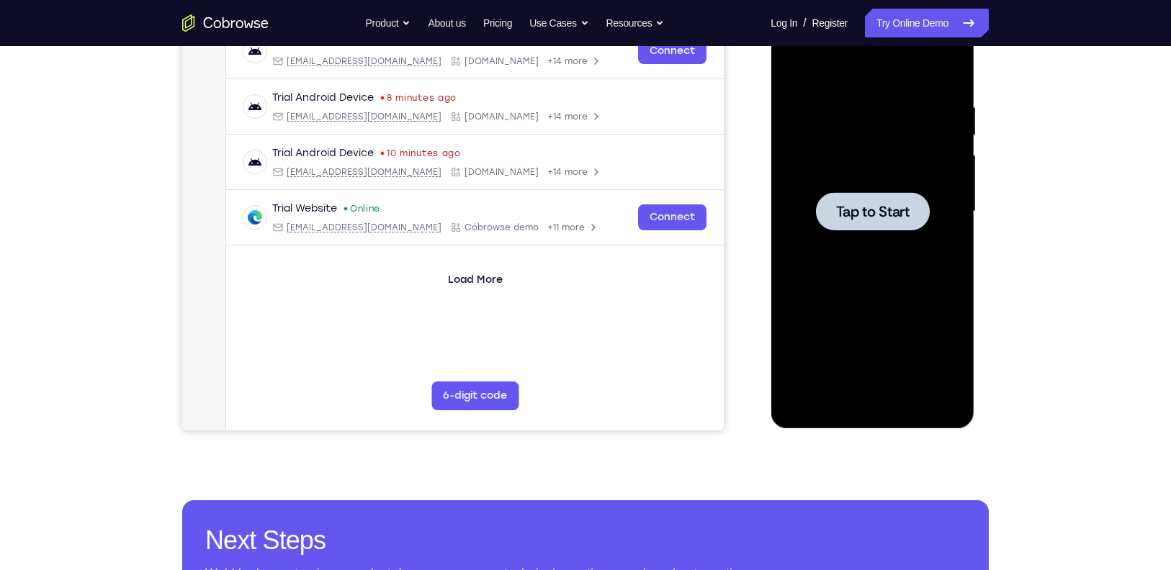
scroll to position [0, 0]
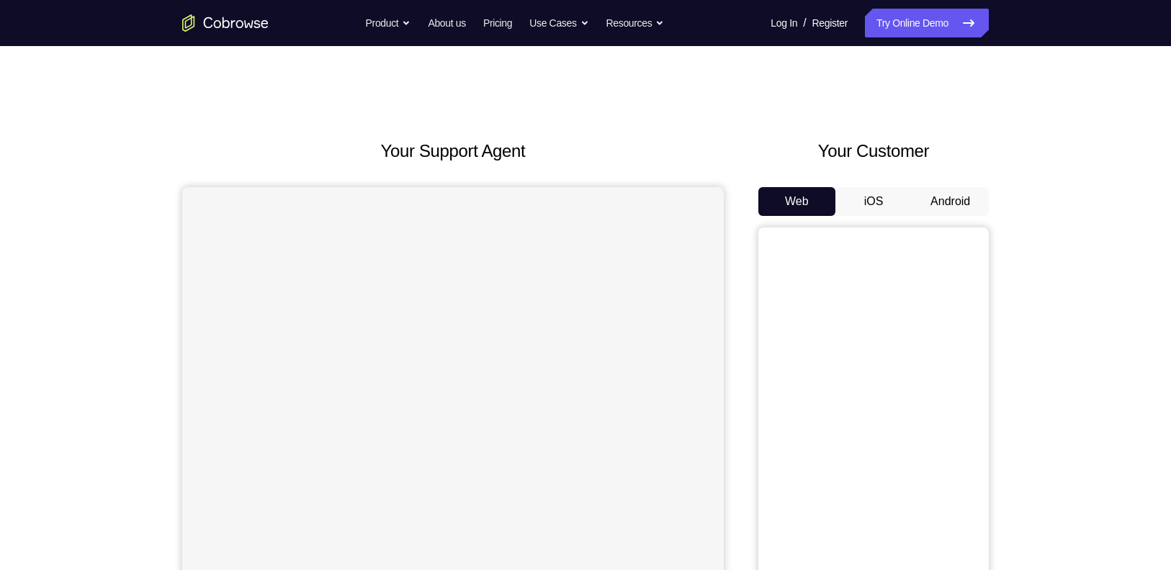
click at [952, 200] on button "Android" at bounding box center [950, 201] width 77 height 29
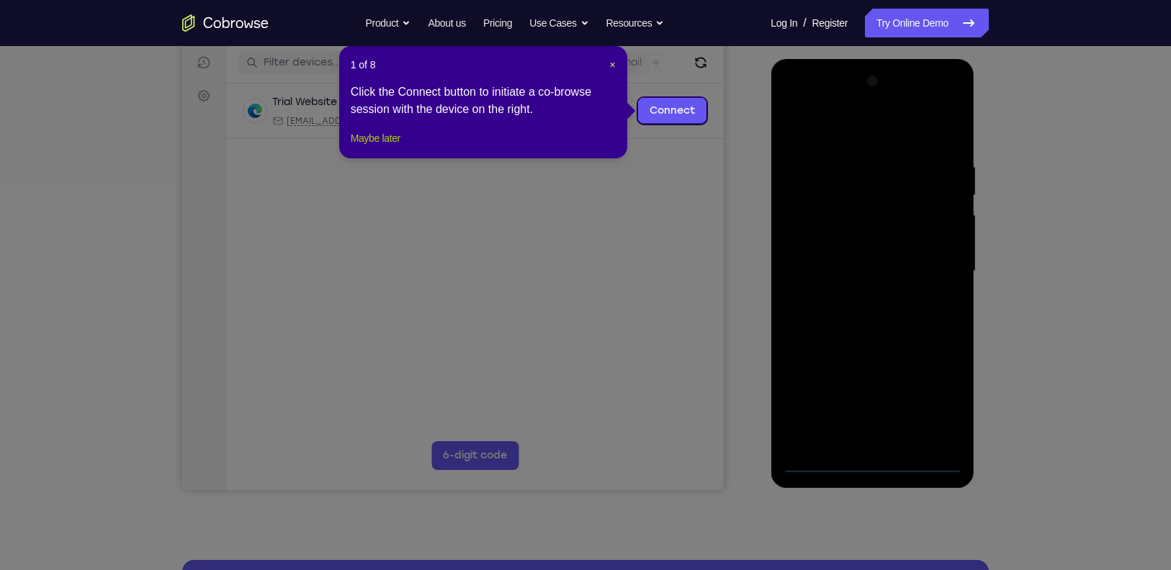
click at [396, 147] on button "Maybe later" at bounding box center [376, 138] width 50 height 17
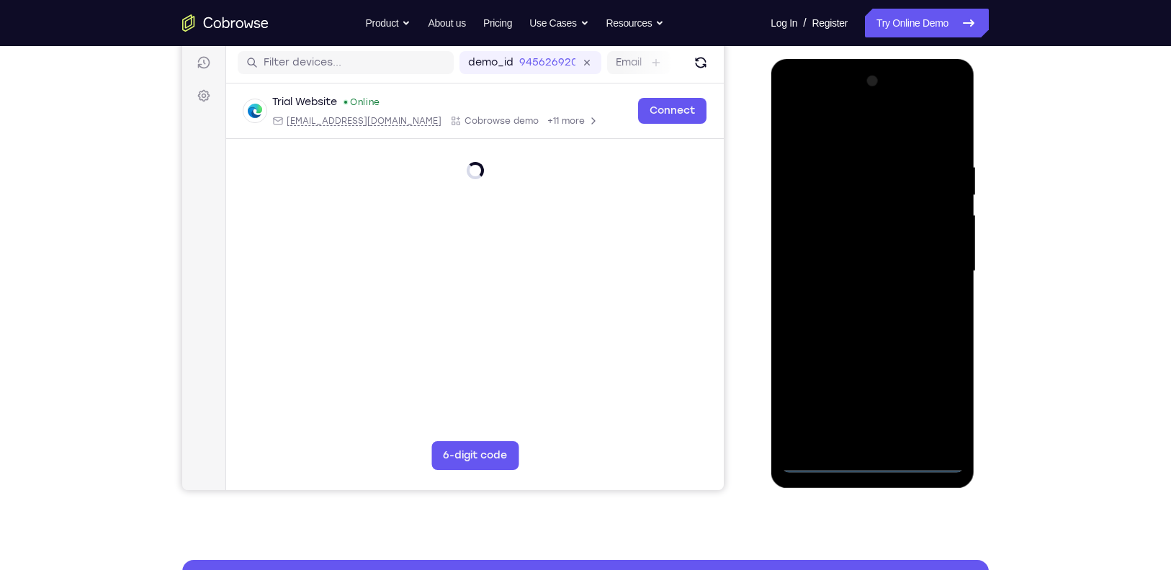
click at [868, 456] on div at bounding box center [871, 271] width 181 height 403
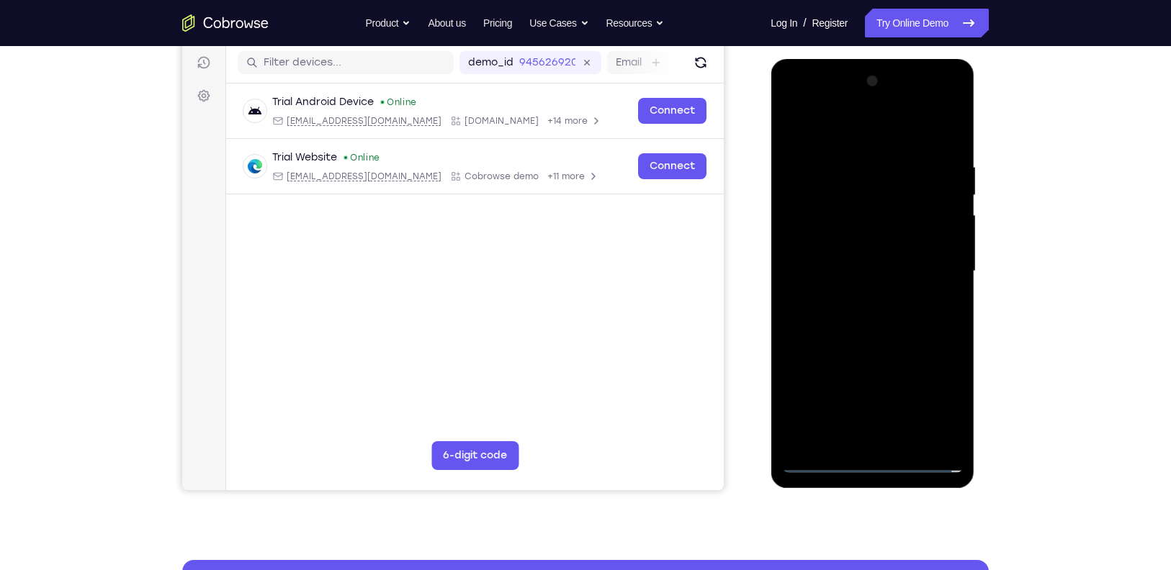
click at [868, 459] on div at bounding box center [871, 271] width 181 height 403
click at [930, 402] on div at bounding box center [871, 271] width 181 height 403
click at [832, 129] on div at bounding box center [871, 271] width 181 height 403
click at [936, 261] on div at bounding box center [871, 271] width 181 height 403
click at [858, 294] on div at bounding box center [871, 271] width 181 height 403
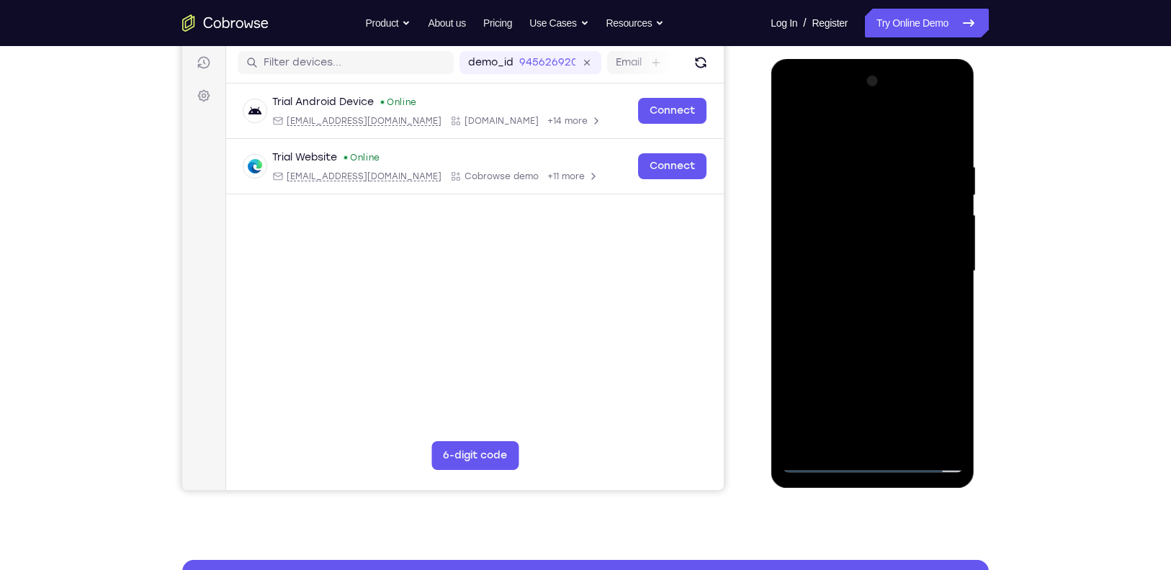
click at [847, 256] on div at bounding box center [871, 271] width 181 height 403
click at [833, 243] on div at bounding box center [871, 271] width 181 height 403
click at [891, 268] on div at bounding box center [871, 271] width 181 height 403
click at [903, 317] on div at bounding box center [871, 271] width 181 height 403
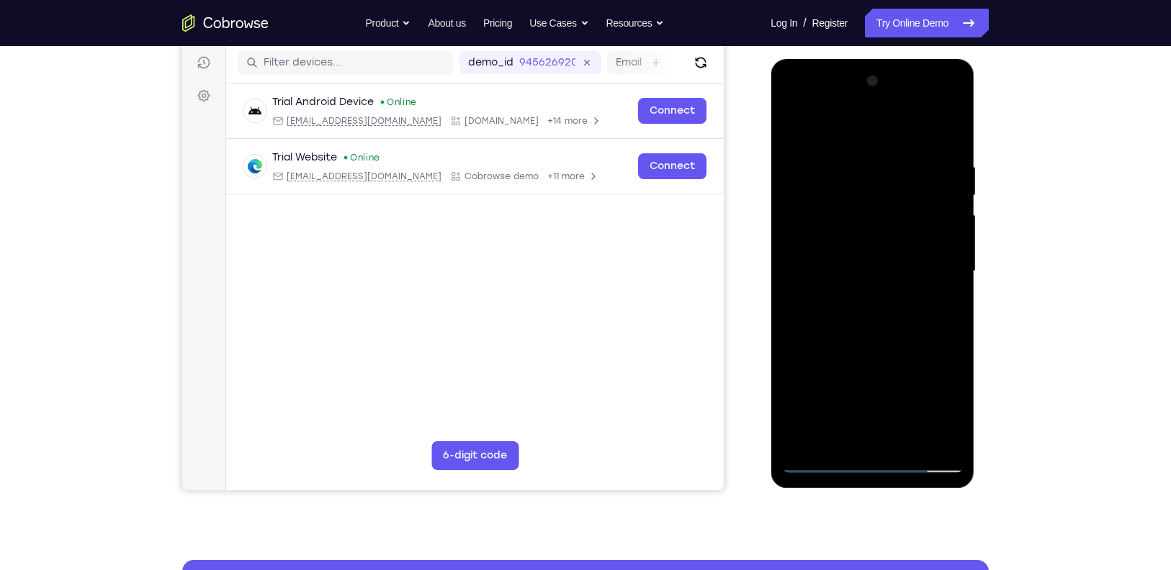
click at [905, 438] on div at bounding box center [871, 271] width 181 height 403
click at [870, 329] on div at bounding box center [871, 271] width 181 height 403
click at [909, 438] on div at bounding box center [871, 271] width 181 height 403
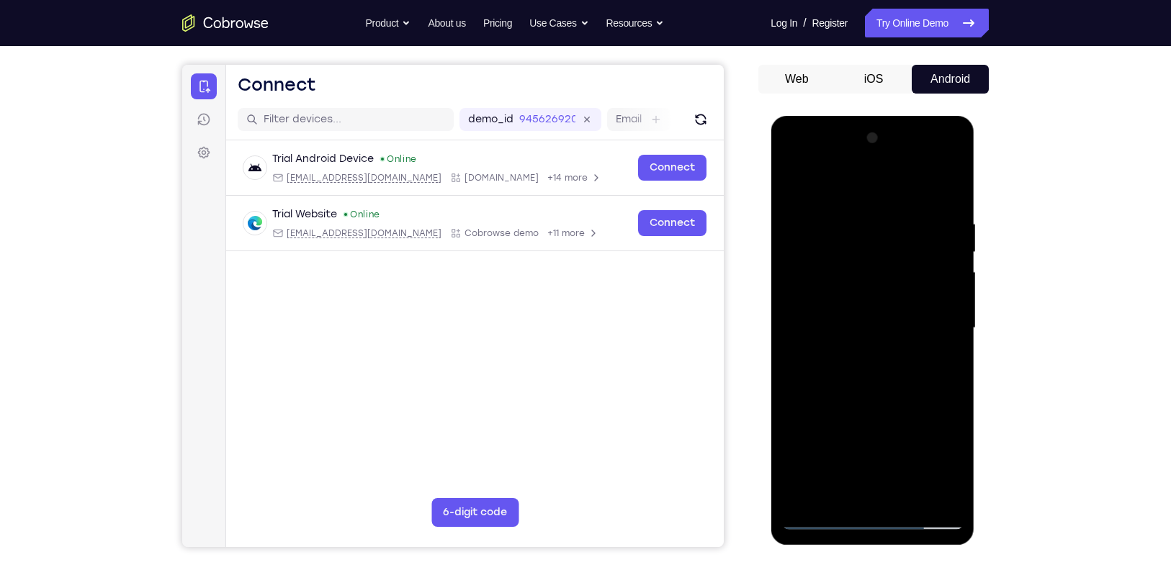
scroll to position [116, 0]
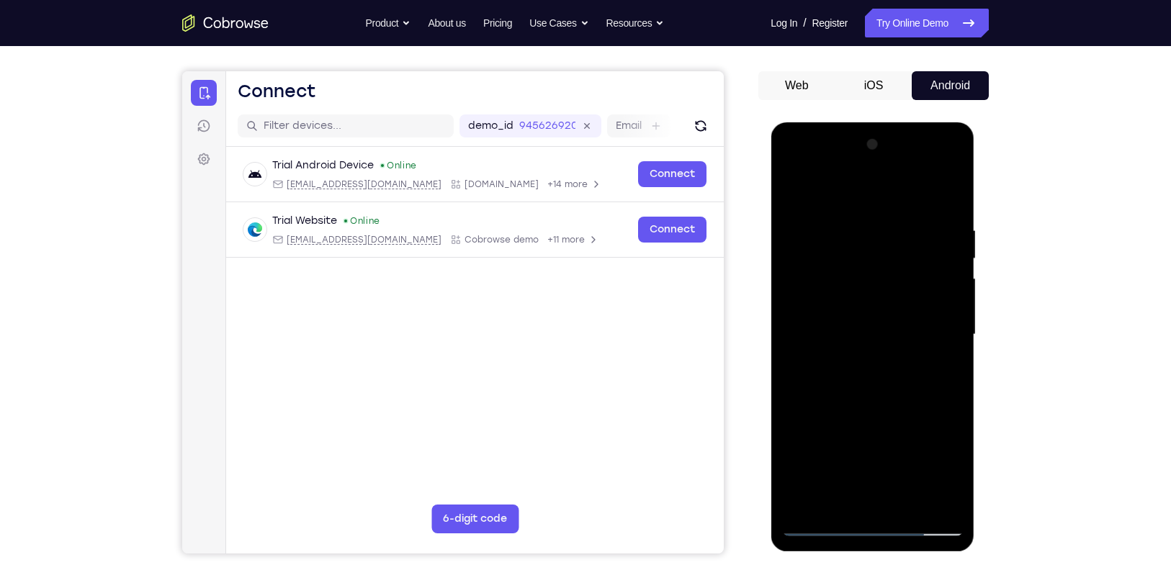
click at [886, 407] on div at bounding box center [871, 334] width 181 height 403
click at [875, 312] on div at bounding box center [871, 334] width 181 height 403
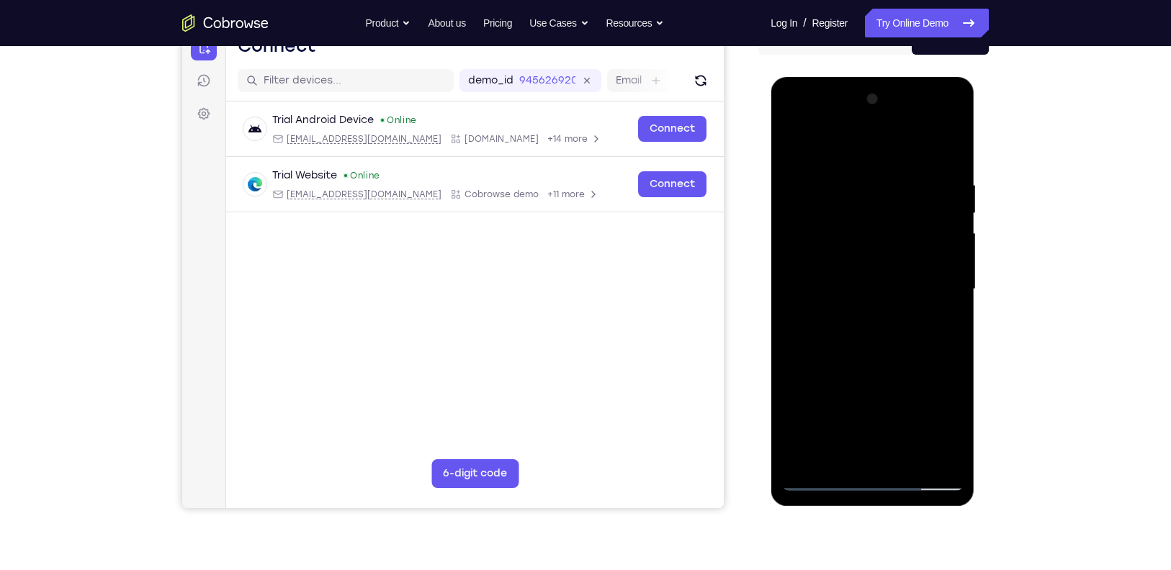
scroll to position [174, 0]
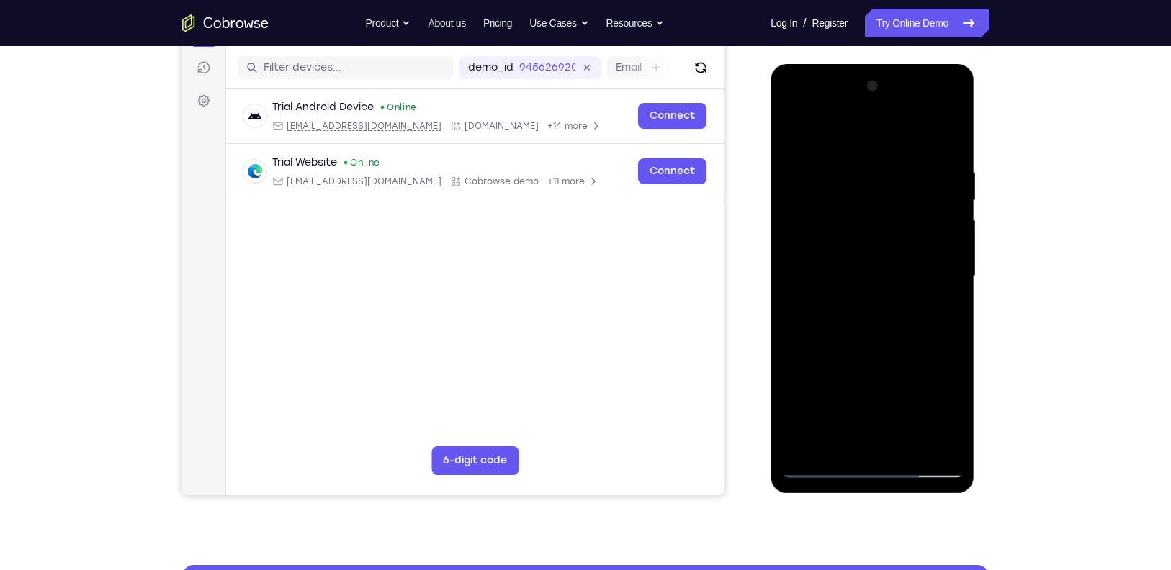
click at [919, 248] on div at bounding box center [871, 276] width 181 height 403
click at [817, 435] on div at bounding box center [871, 276] width 181 height 403
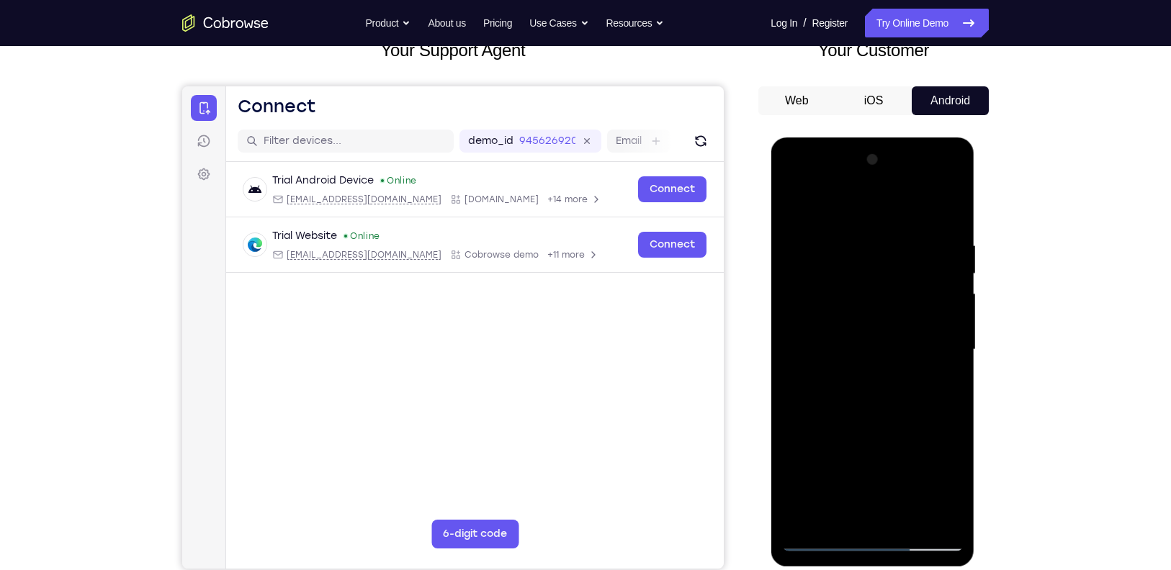
scroll to position [100, 0]
drag, startPoint x: 897, startPoint y: 265, endPoint x: 881, endPoint y: 351, distance: 87.1
click at [881, 351] on div at bounding box center [871, 350] width 181 height 403
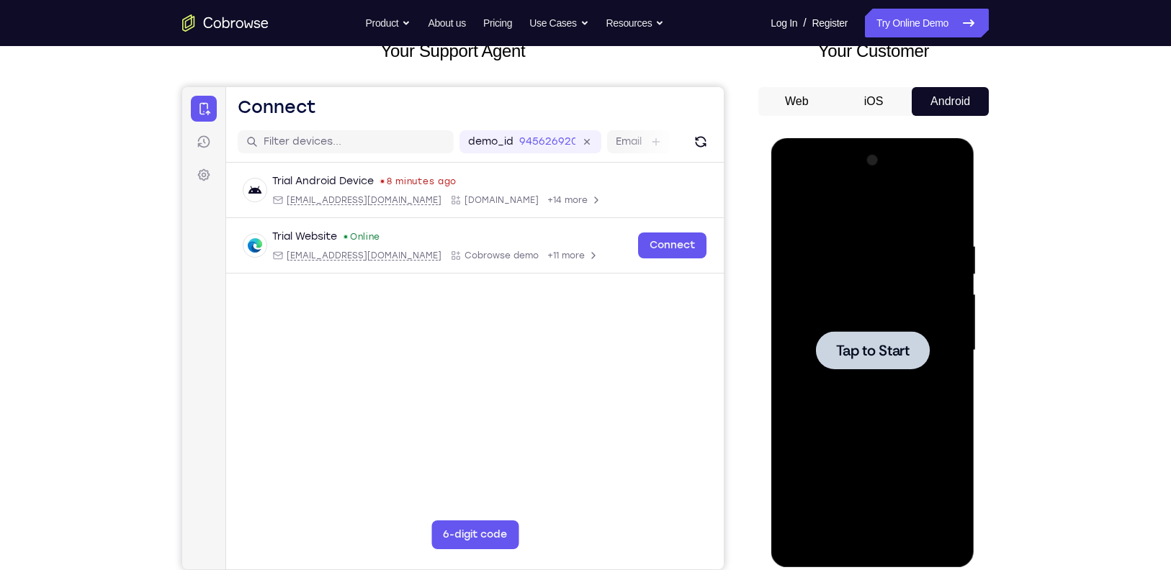
click at [859, 299] on div at bounding box center [871, 350] width 181 height 403
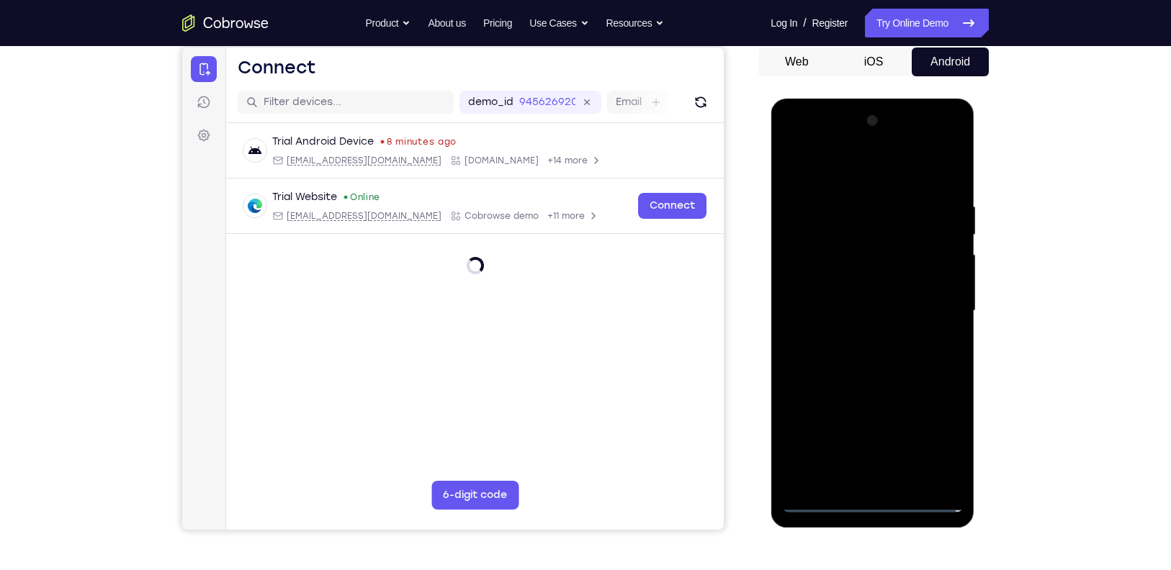
scroll to position [148, 0]
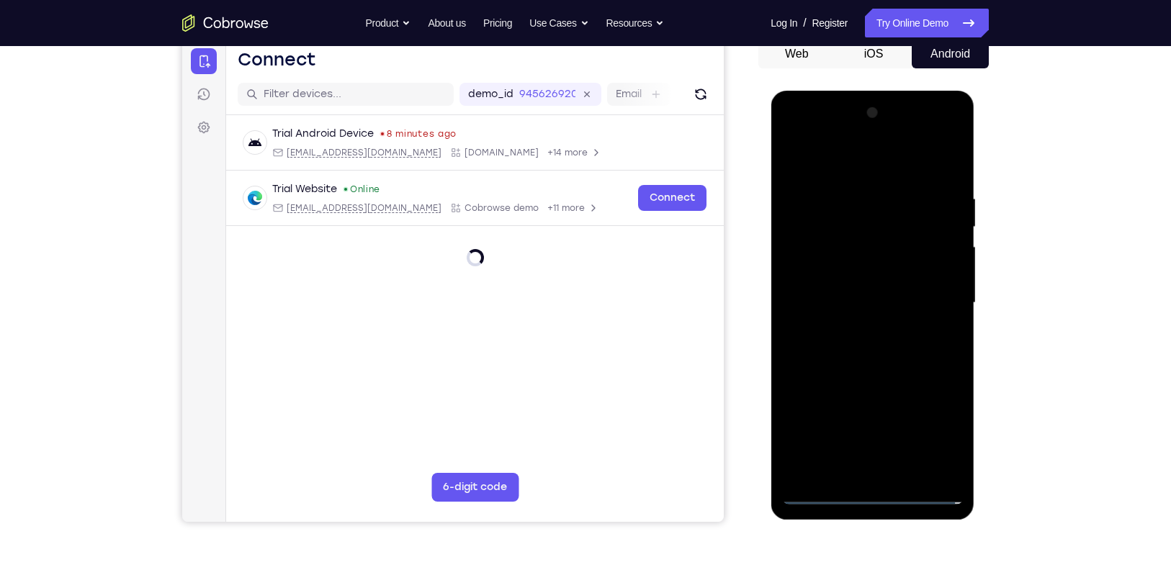
click at [874, 490] on div at bounding box center [871, 303] width 181 height 403
click at [874, 488] on div at bounding box center [871, 303] width 181 height 403
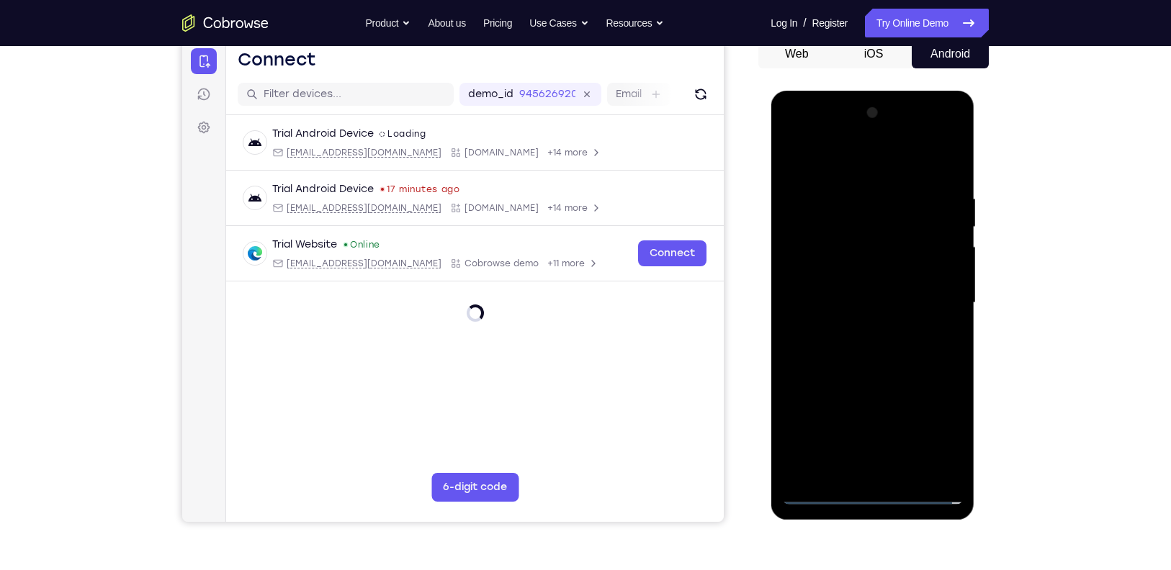
click at [933, 427] on div at bounding box center [871, 303] width 181 height 403
click at [832, 161] on div at bounding box center [871, 303] width 181 height 403
click at [932, 302] on div at bounding box center [871, 303] width 181 height 403
click at [860, 330] on div at bounding box center [871, 303] width 181 height 403
click at [877, 289] on div at bounding box center [871, 303] width 181 height 403
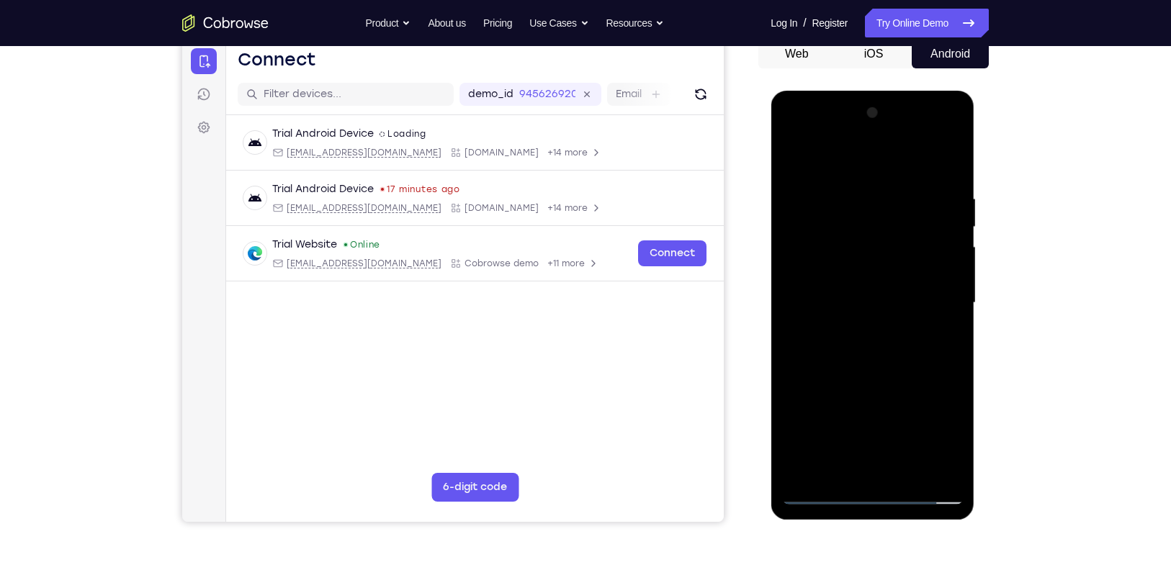
click at [855, 273] on div at bounding box center [871, 303] width 181 height 403
click at [883, 300] on div at bounding box center [871, 303] width 181 height 403
click at [835, 348] on div at bounding box center [871, 303] width 181 height 403
click at [857, 349] on div at bounding box center [871, 303] width 181 height 403
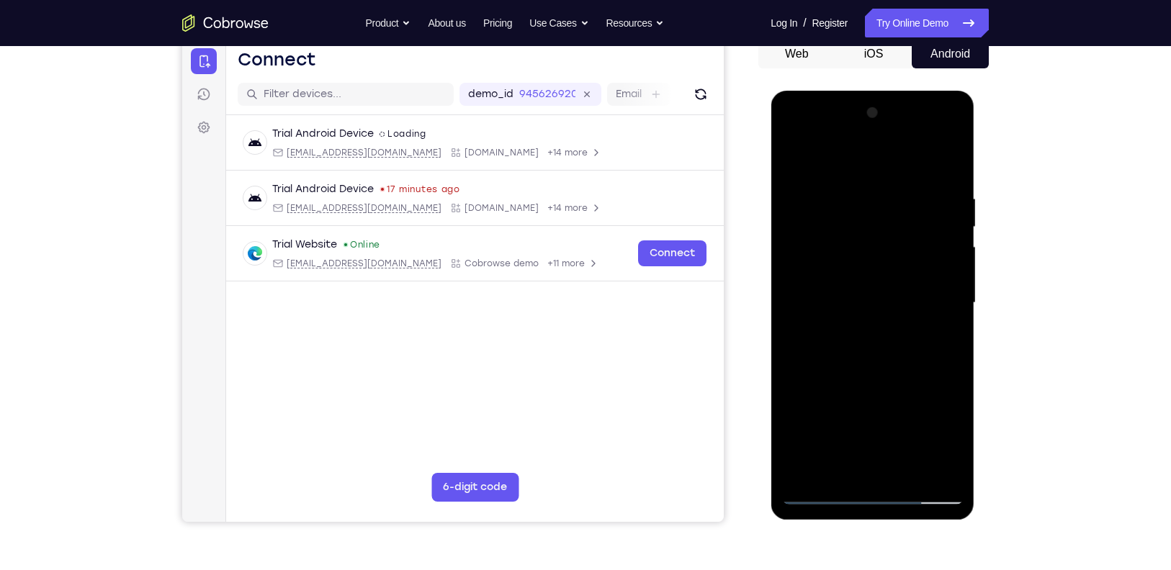
click at [901, 354] on div at bounding box center [871, 303] width 181 height 403
click at [870, 361] on div at bounding box center [871, 303] width 181 height 403
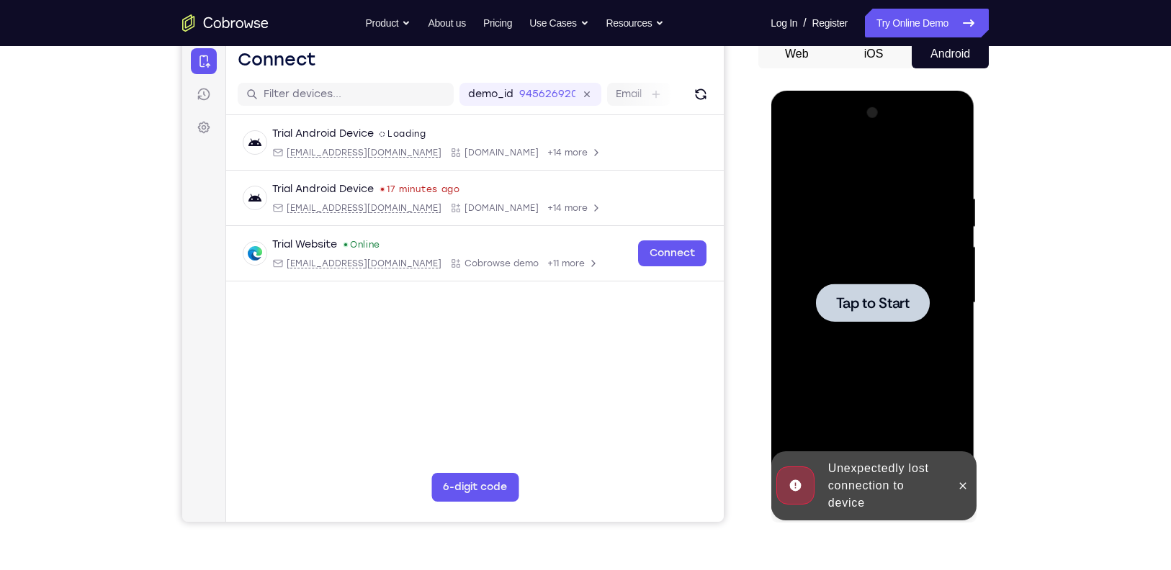
click at [864, 325] on div at bounding box center [871, 303] width 181 height 403
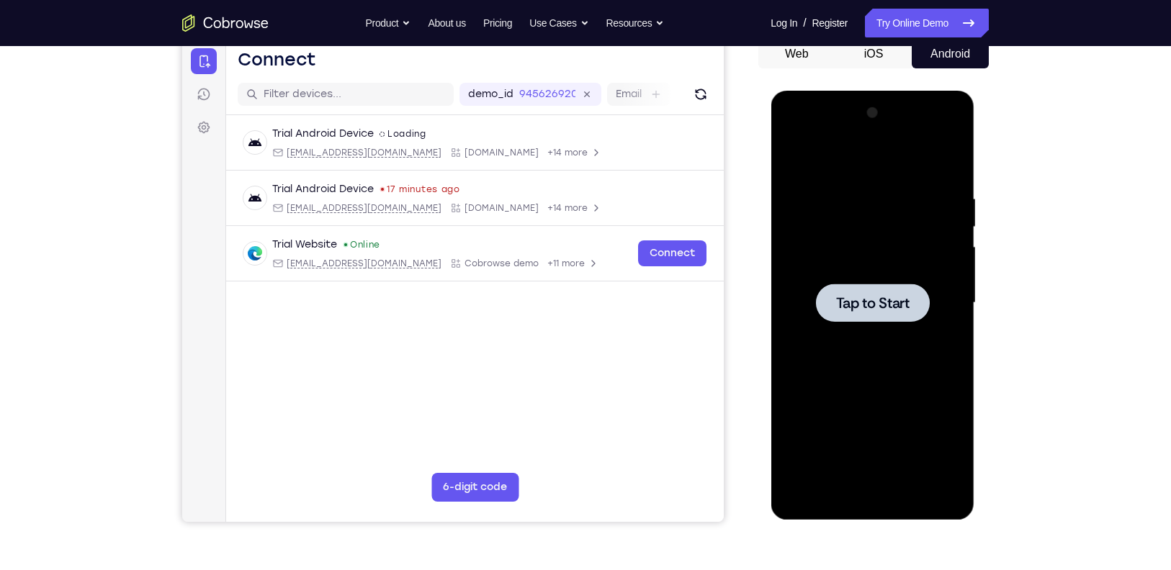
click at [839, 306] on span "Tap to Start" at bounding box center [871, 303] width 73 height 14
click at [850, 318] on div at bounding box center [872, 303] width 114 height 38
click at [832, 300] on div at bounding box center [872, 303] width 114 height 38
click at [919, 19] on link "Try Online Demo" at bounding box center [927, 23] width 124 height 29
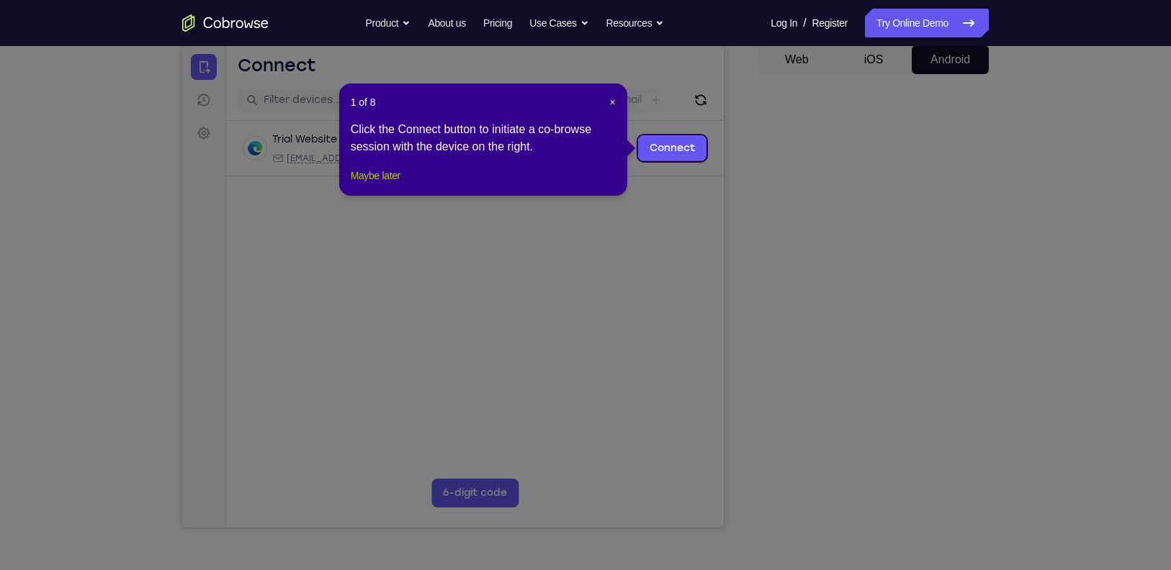
click at [385, 184] on button "Maybe later" at bounding box center [376, 175] width 50 height 17
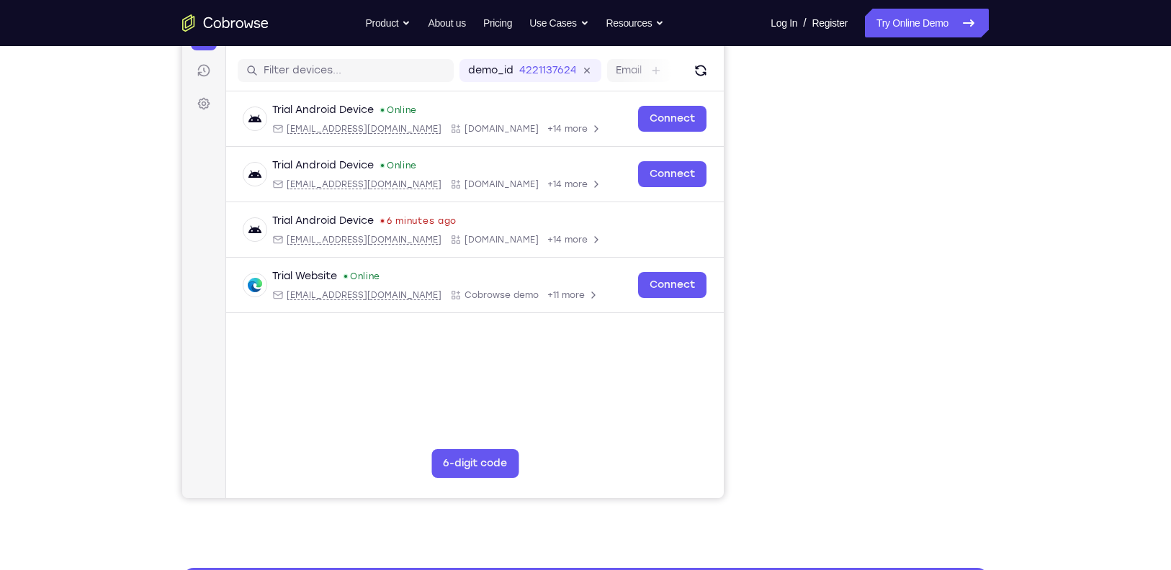
scroll to position [173, 0]
